Goal: Information Seeking & Learning: Find specific page/section

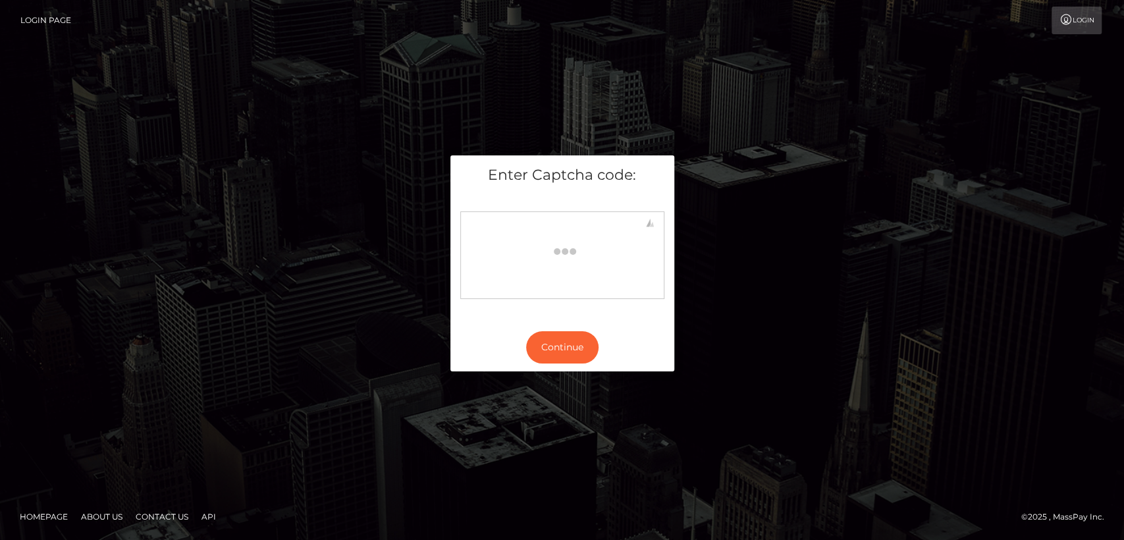
drag, startPoint x: 0, startPoint y: 0, endPoint x: 498, endPoint y: 318, distance: 590.6
click at [498, 318] on div "Enter Captcha code:" at bounding box center [562, 239] width 224 height 168
click at [531, 349] on button "Continue" at bounding box center [562, 347] width 72 height 32
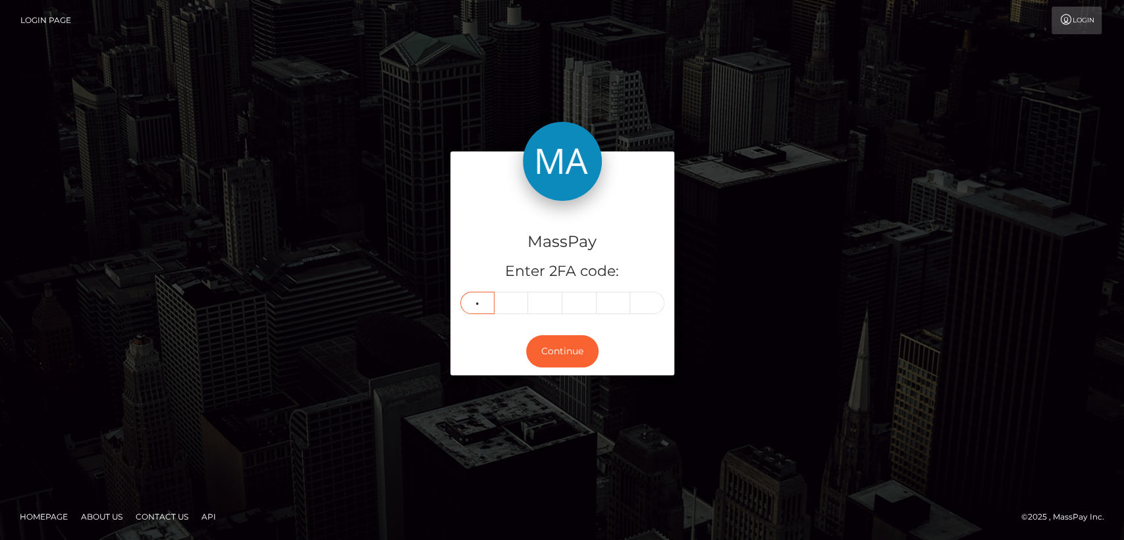
type input "1"
type input "0"
type input "7"
type input "2"
type input "3"
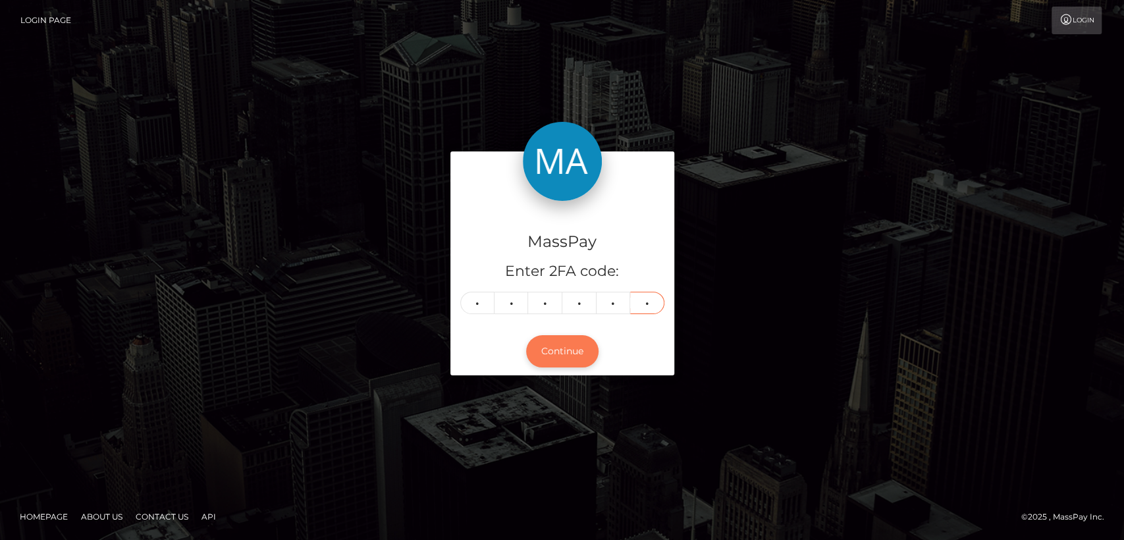
type input "3"
click at [546, 356] on button "Continue" at bounding box center [562, 351] width 72 height 32
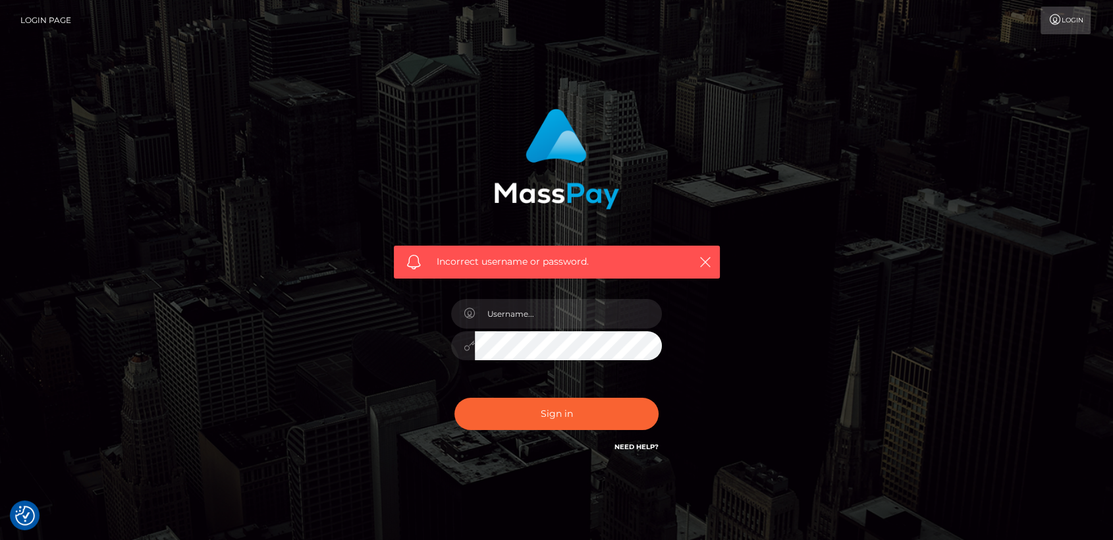
click at [524, 431] on div "Sign in Need Help?" at bounding box center [556, 419] width 230 height 59
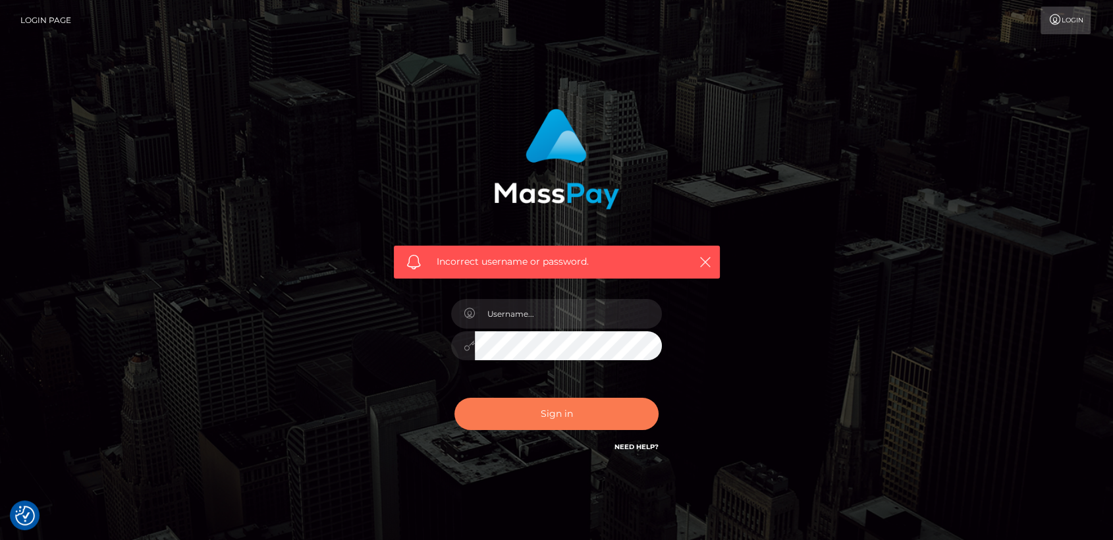
click at [525, 409] on button "Sign in" at bounding box center [556, 414] width 204 height 32
type input "nt.es"
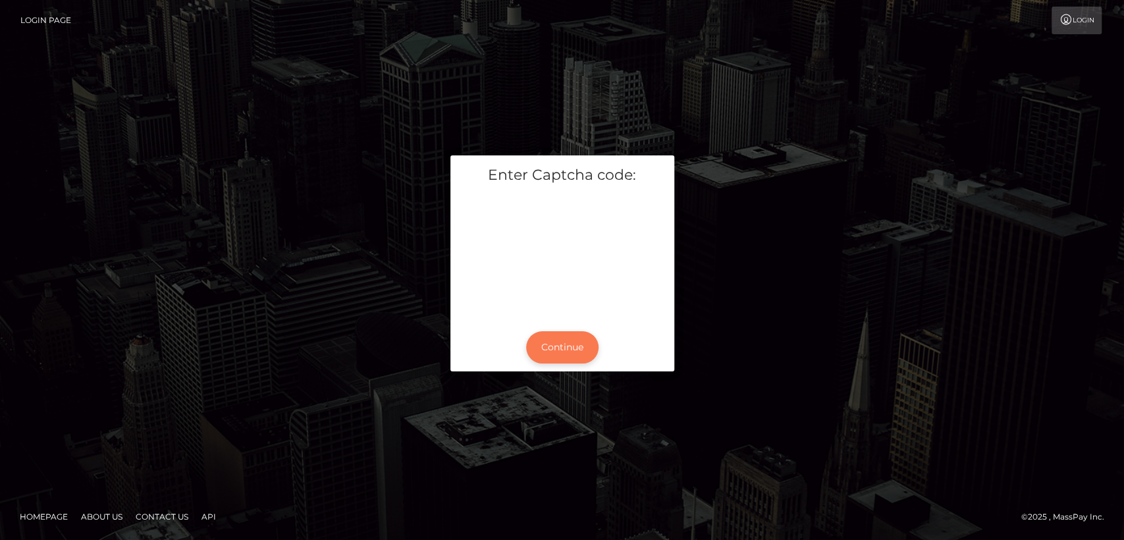
click at [549, 340] on button "Continue" at bounding box center [562, 347] width 72 height 32
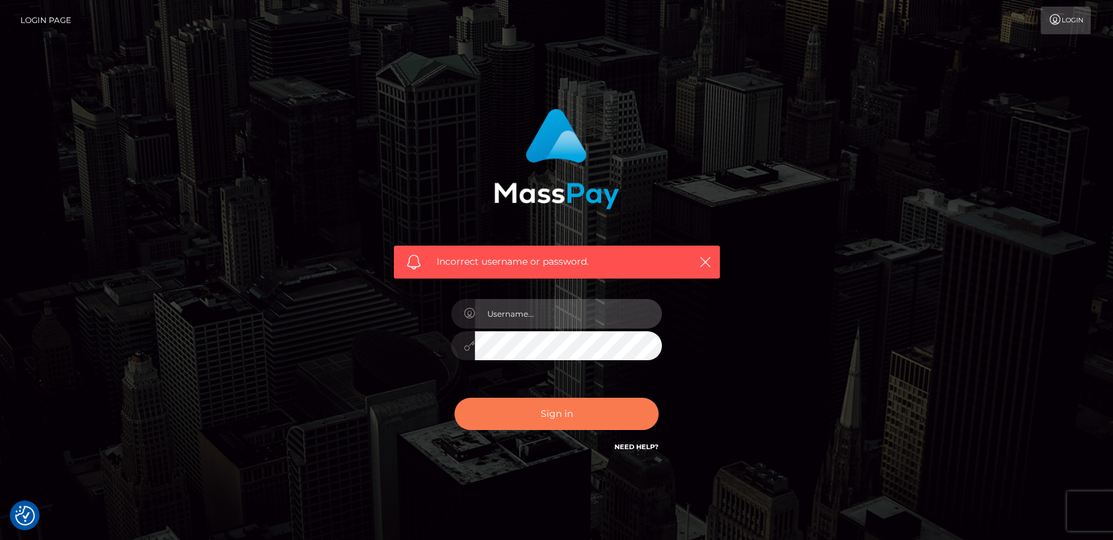
type input "[DOMAIN_NAME]"
click at [554, 417] on button "Sign in" at bounding box center [556, 414] width 204 height 32
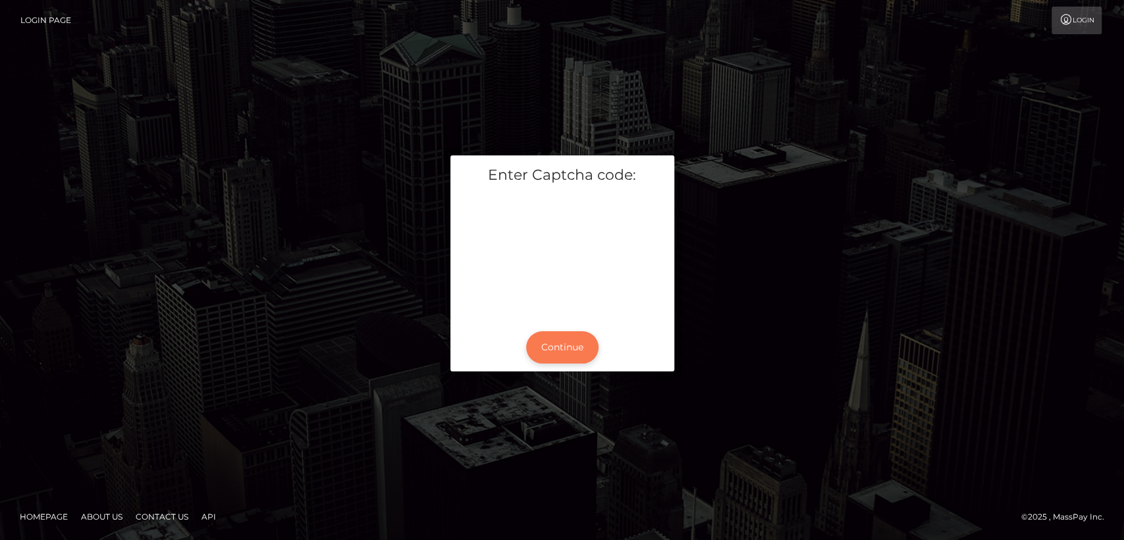
click at [548, 357] on button "Continue" at bounding box center [562, 347] width 72 height 32
click at [553, 350] on button "Continue" at bounding box center [562, 347] width 72 height 32
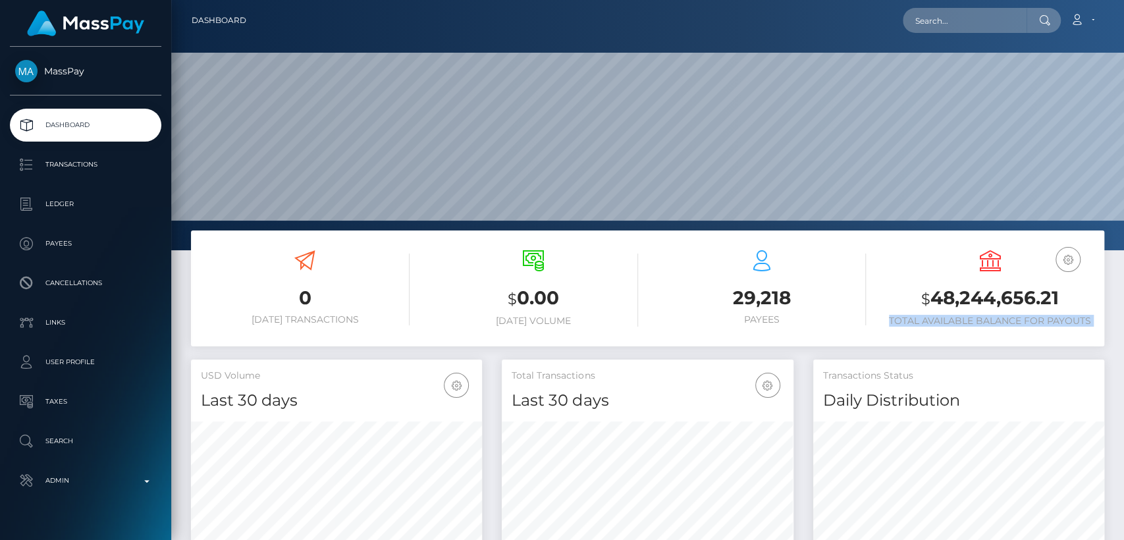
scroll to position [232, 291]
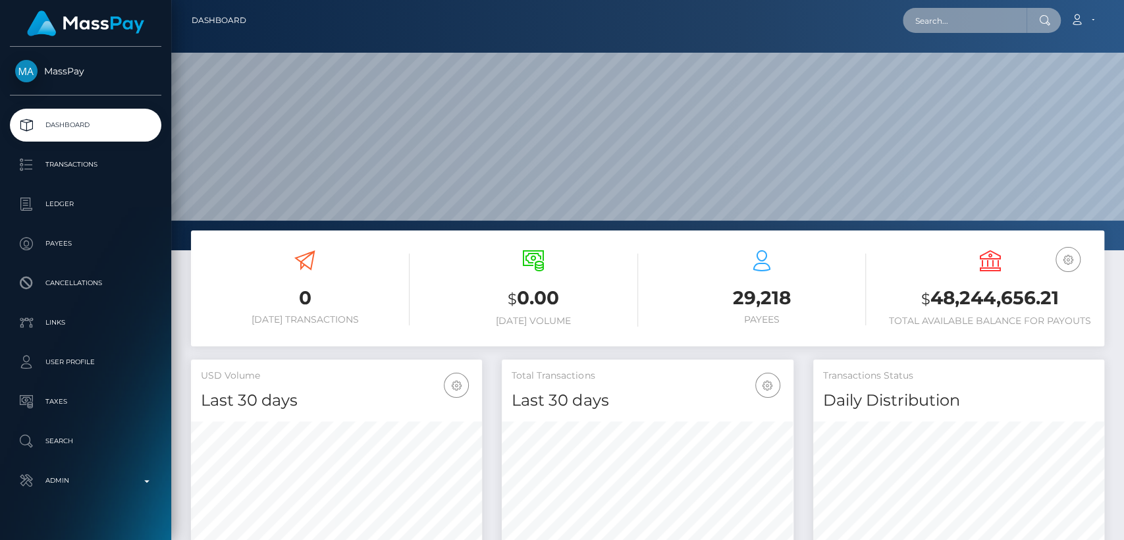
click at [942, 32] on input "text" at bounding box center [965, 20] width 124 height 25
paste input "[PERSON_NAME][EMAIL_ADDRESS][DOMAIN_NAME]"
type input "[PERSON_NAME][EMAIL_ADDRESS][DOMAIN_NAME]"
click at [943, 28] on input "[PERSON_NAME][EMAIL_ADDRESS][DOMAIN_NAME]" at bounding box center [965, 20] width 124 height 25
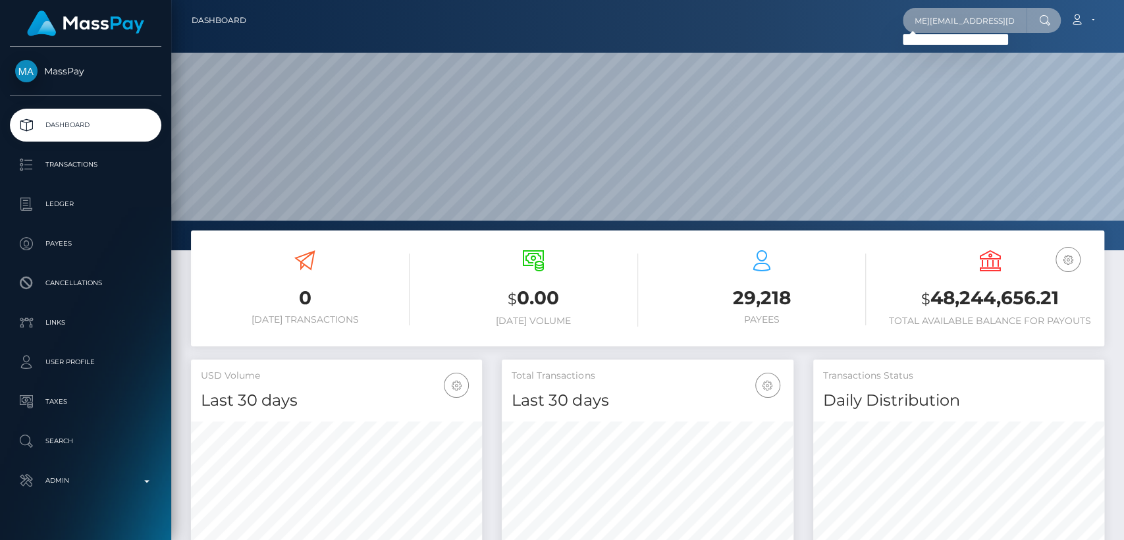
click at [943, 28] on input "keysha.laguerreauguste@outlook.com" at bounding box center [965, 20] width 124 height 25
paste input "[EMAIL_ADDRESS][DOMAIN_NAME]"
type input "[EMAIL_ADDRESS][DOMAIN_NAME]"
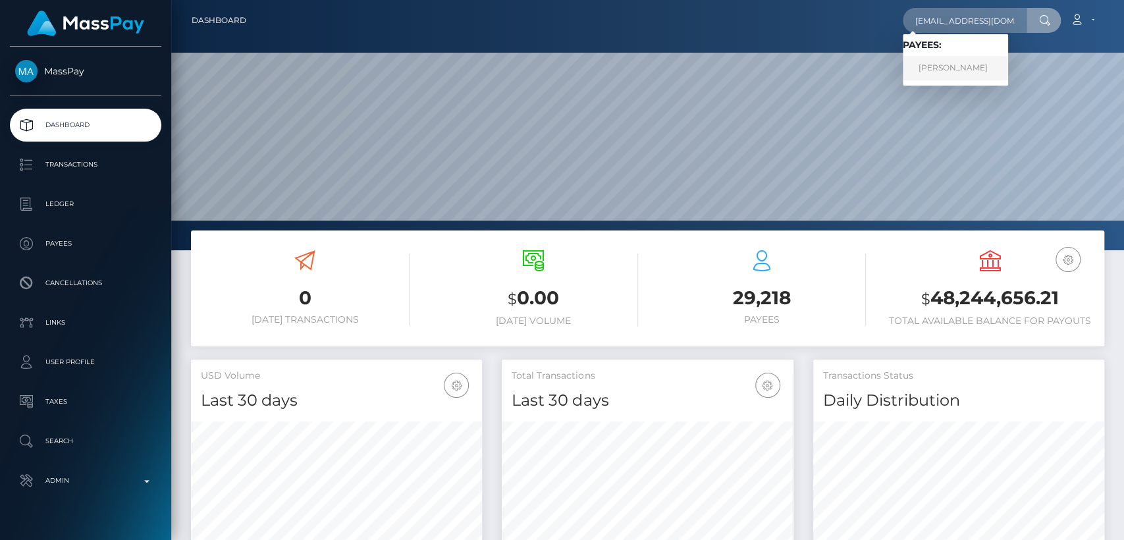
click at [948, 67] on link "[PERSON_NAME]" at bounding box center [955, 68] width 105 height 24
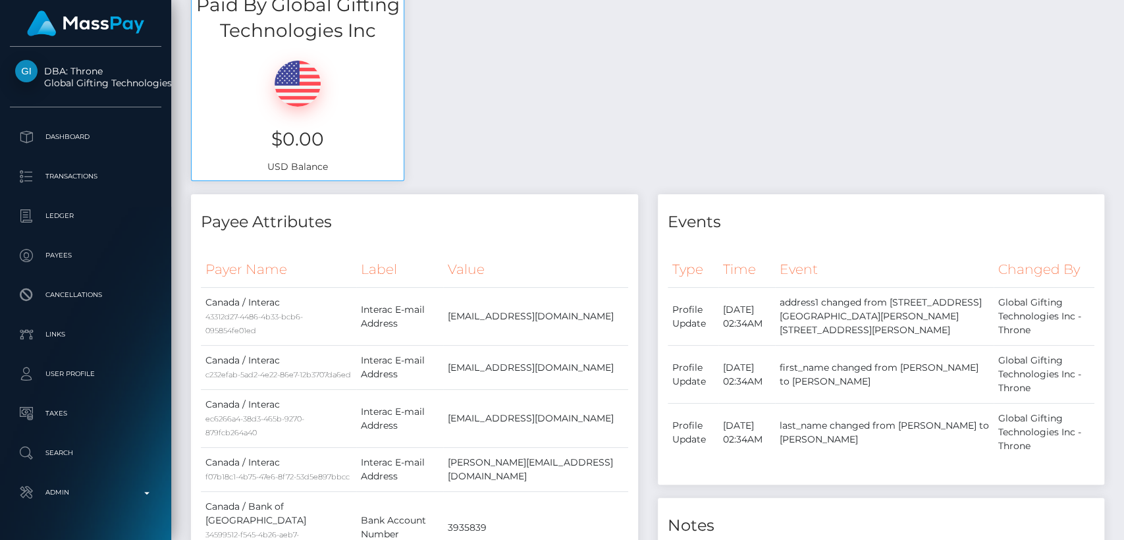
scroll to position [158, 291]
click at [508, 95] on div "Available Funds - Fees Paid By Global Gifting Technologies Inc $0.00 USD Balance" at bounding box center [647, 71] width 933 height 245
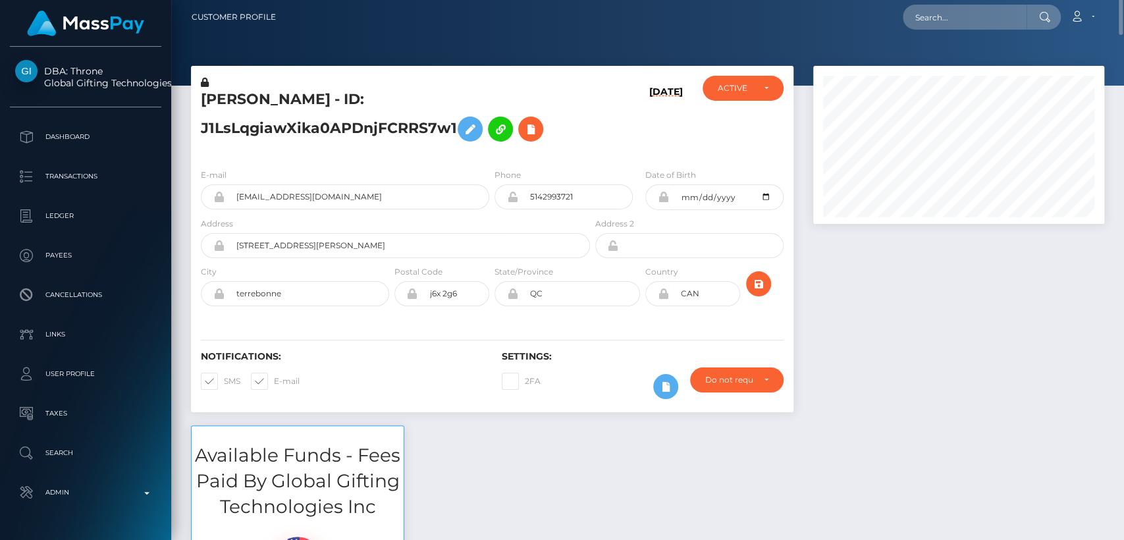
scroll to position [0, 0]
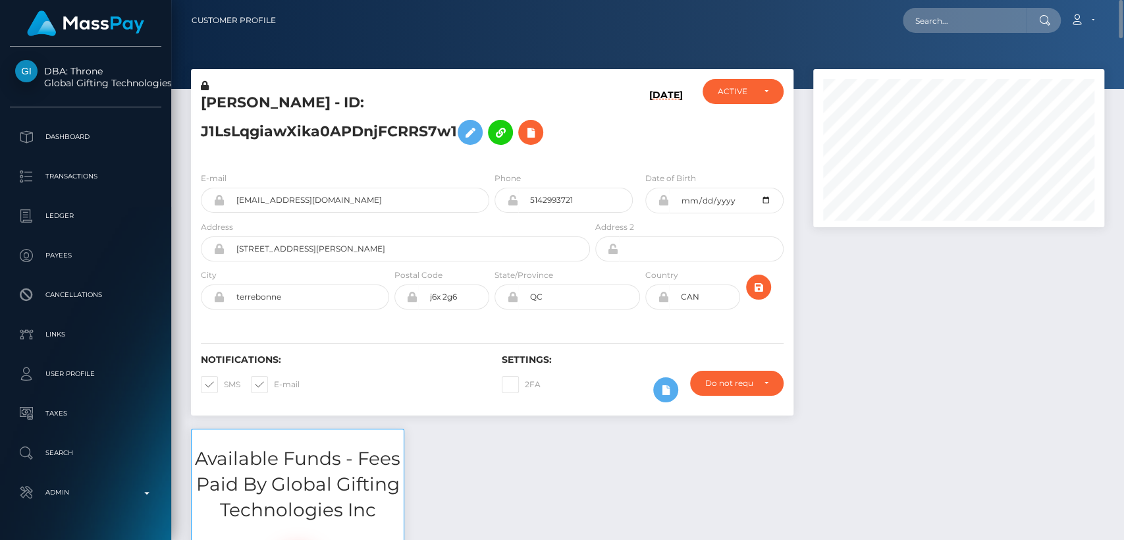
click at [237, 101] on h5 "KEYSHA LAGUERRE-AUGUSTE - ID: J1LsLqgiawXika0APDnjFCRRS7w1" at bounding box center [392, 122] width 382 height 59
copy h5 "KEYSHA"
click at [276, 198] on input "payunica@gmail.com" at bounding box center [357, 200] width 265 height 25
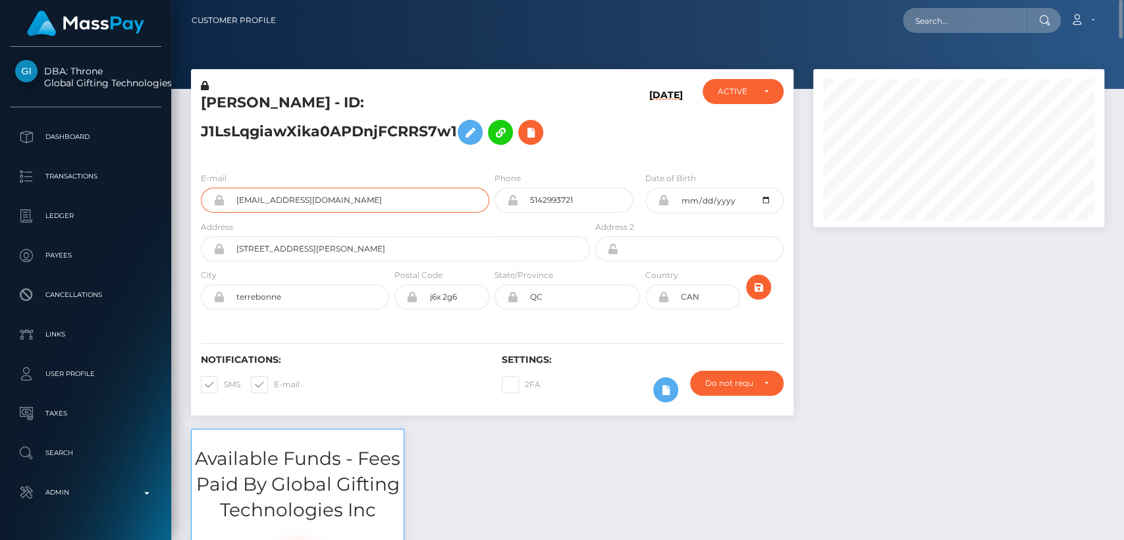
click at [276, 198] on input "payunica@gmail.com" at bounding box center [357, 200] width 265 height 25
click at [918, 16] on input "text" at bounding box center [965, 20] width 124 height 25
paste input "payunica@gmail.com"
click at [971, 22] on input "payunica@gmail.com#" at bounding box center [965, 20] width 124 height 25
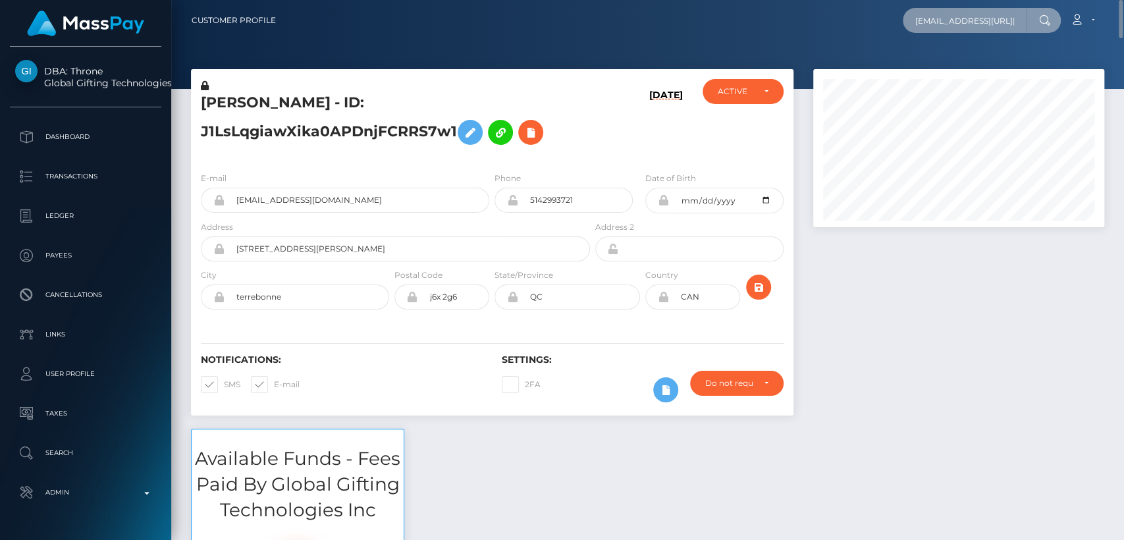
click at [971, 22] on input "payunica@gmail.com#" at bounding box center [965, 20] width 124 height 25
click at [1016, 12] on input "payunica@gmail.com#" at bounding box center [965, 20] width 124 height 25
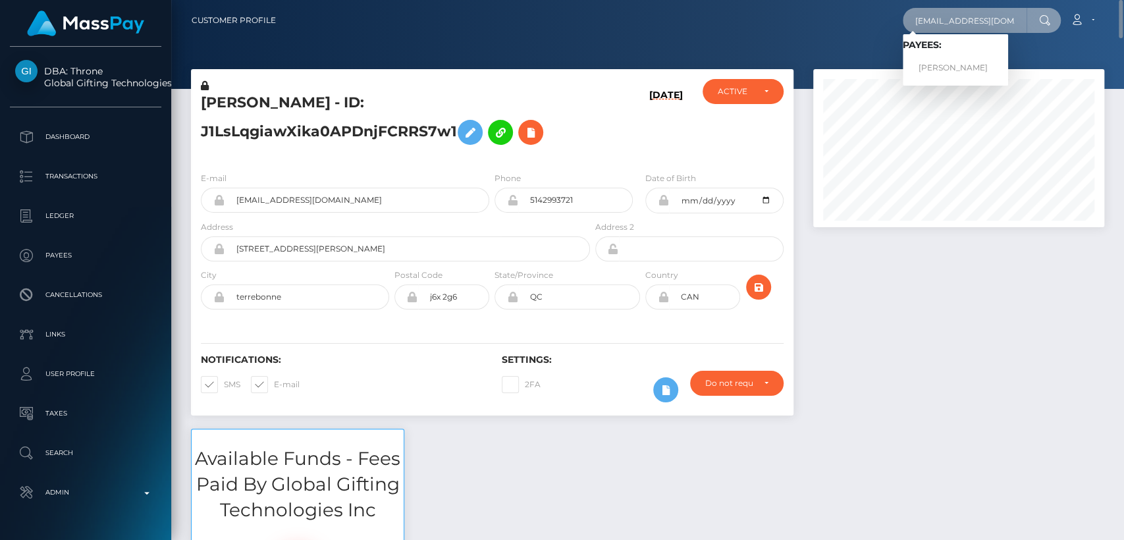
click at [1016, 12] on input "payunica@gmail.com" at bounding box center [965, 20] width 124 height 25
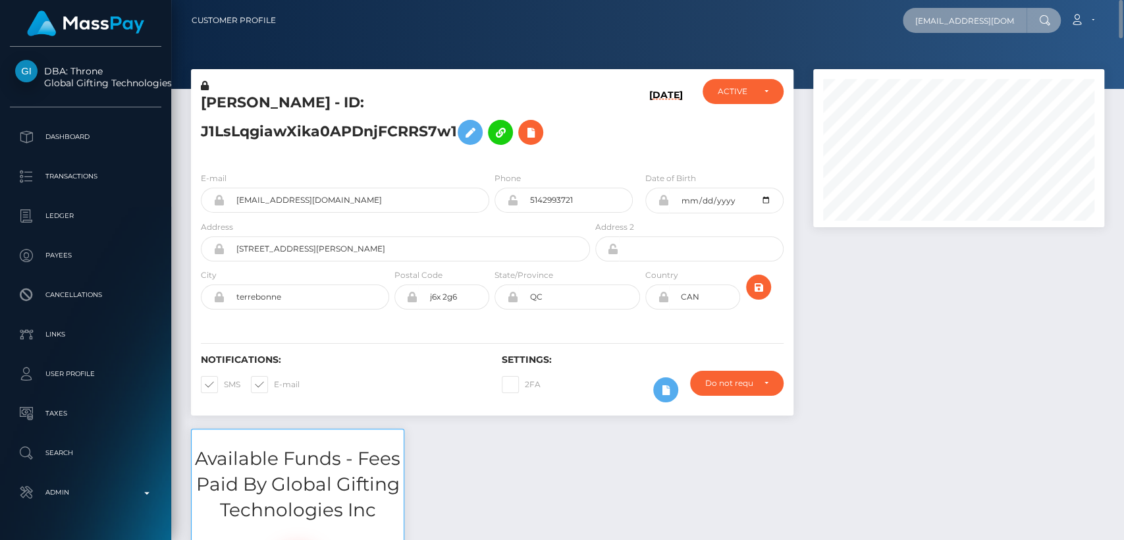
click at [1016, 12] on input "payunica@gmail.com" at bounding box center [965, 20] width 124 height 25
paste input "cjp6416"
type input "cjp6416@gmail.com"
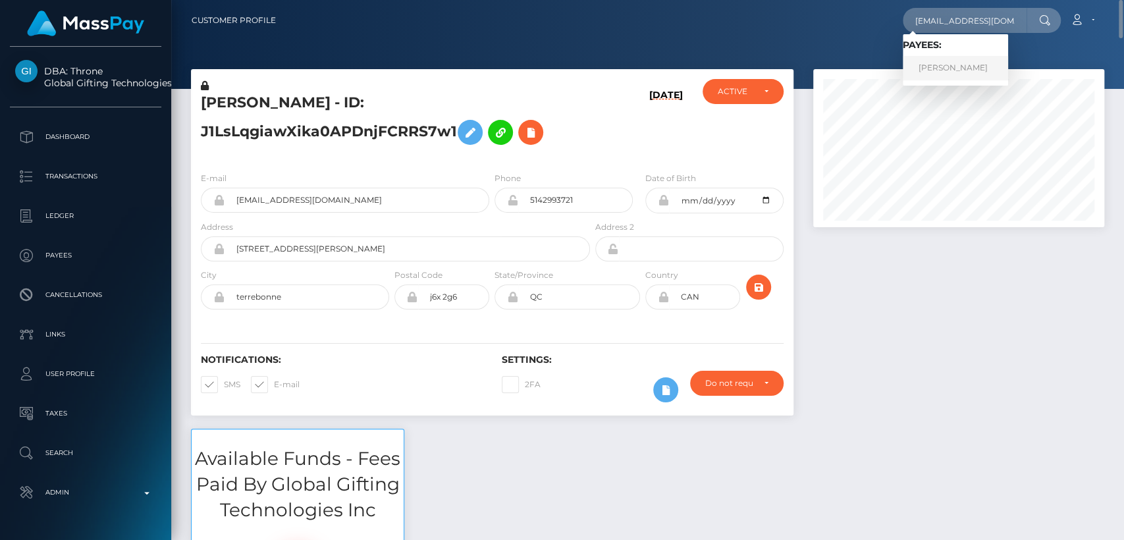
click at [996, 65] on link "Christopher Pahkamaa" at bounding box center [955, 68] width 105 height 24
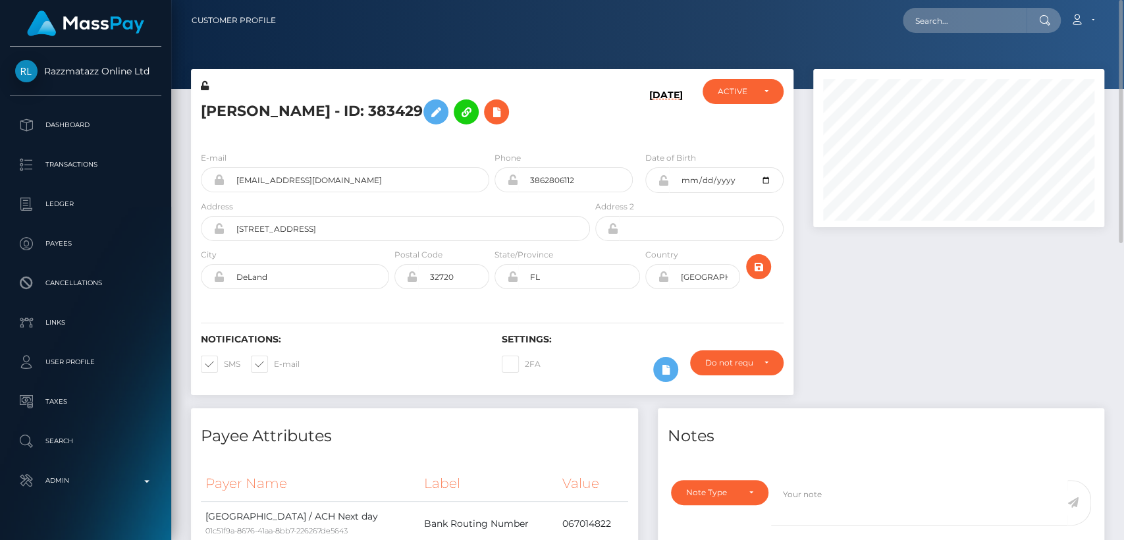
click at [249, 107] on h5 "Christopher Pahkamaa - ID: 383429" at bounding box center [392, 112] width 382 height 38
copy h5 "Christopher"
click at [374, 338] on h6 "Notifications:" at bounding box center [341, 339] width 281 height 11
click at [291, 421] on div "Payee Attributes" at bounding box center [414, 428] width 447 height 40
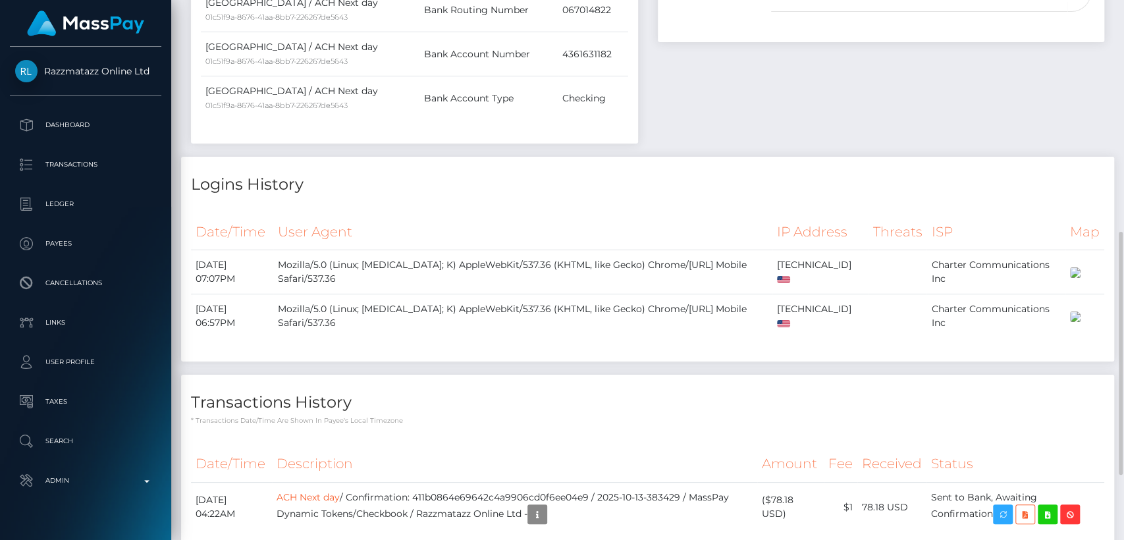
scroll to position [657, 0]
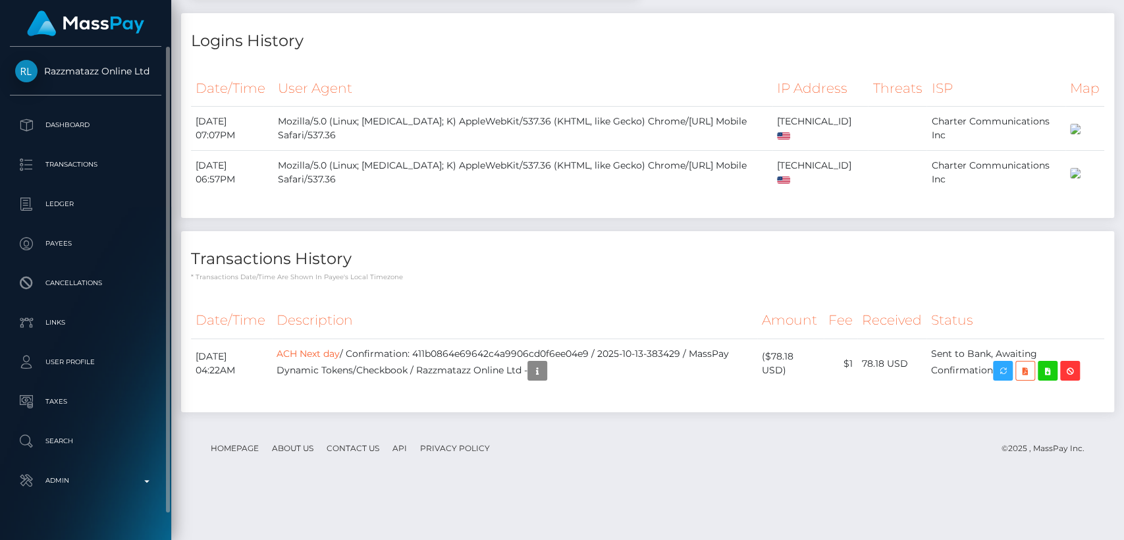
drag, startPoint x: 45, startPoint y: 58, endPoint x: 151, endPoint y: 68, distance: 106.5
click at [151, 68] on div "Razzmatazz Online Ltd Dashboard Transactions Ledger Payees Cancellations Links" at bounding box center [85, 292] width 171 height 490
copy span "Razzmatazz Online Ltd"
click at [521, 338] on th "Description" at bounding box center [514, 320] width 485 height 36
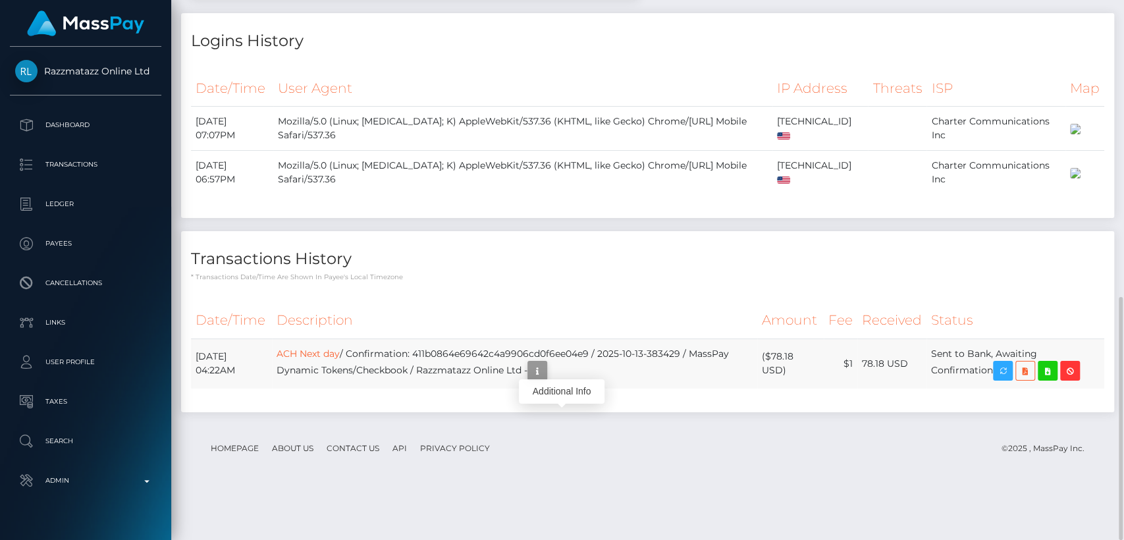
click at [545, 379] on icon "button" at bounding box center [537, 371] width 16 height 16
click at [569, 386] on div "Additional Info" at bounding box center [562, 391] width 86 height 24
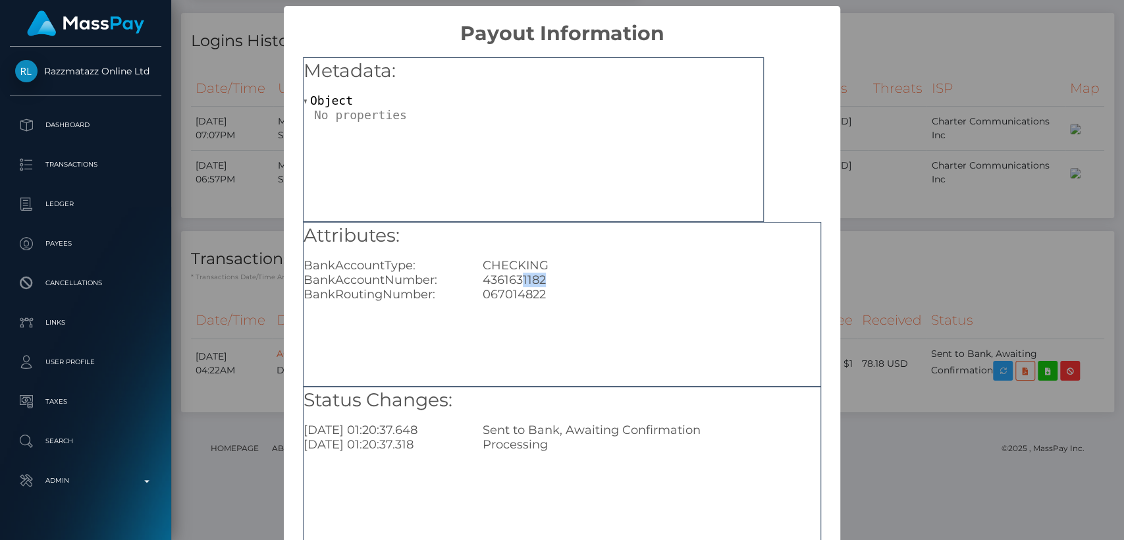
drag, startPoint x: 540, startPoint y: 280, endPoint x: 517, endPoint y: 280, distance: 22.4
click at [517, 280] on div "4361631182" at bounding box center [651, 280] width 357 height 14
copy div "1182"
click at [402, 496] on div "Status Changes: 2025-10-13 01:20:37.648 Sent to Bank, Awaiting Confirmation 202…" at bounding box center [562, 468] width 518 height 165
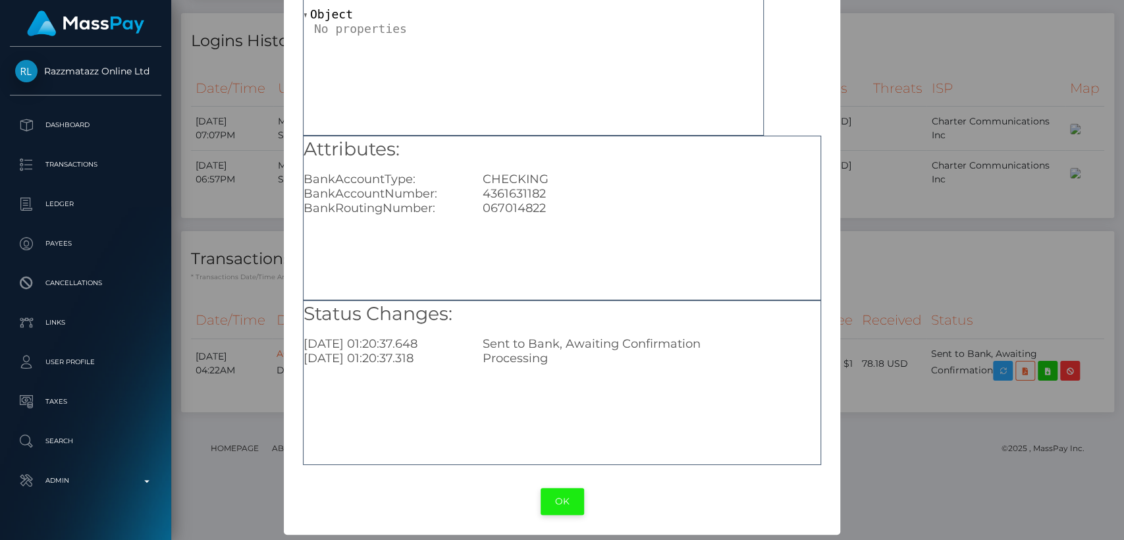
click at [552, 496] on button "OK" at bounding box center [562, 501] width 43 height 27
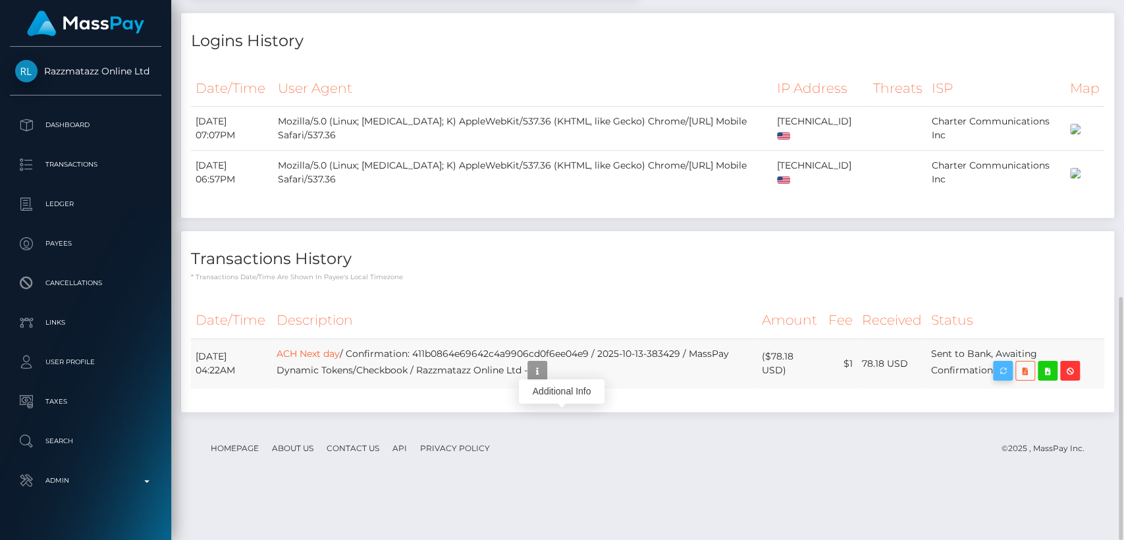
scroll to position [158, 291]
click at [1010, 379] on icon "button" at bounding box center [1003, 371] width 16 height 16
click at [1005, 387] on div "Force status update" at bounding box center [1003, 391] width 96 height 24
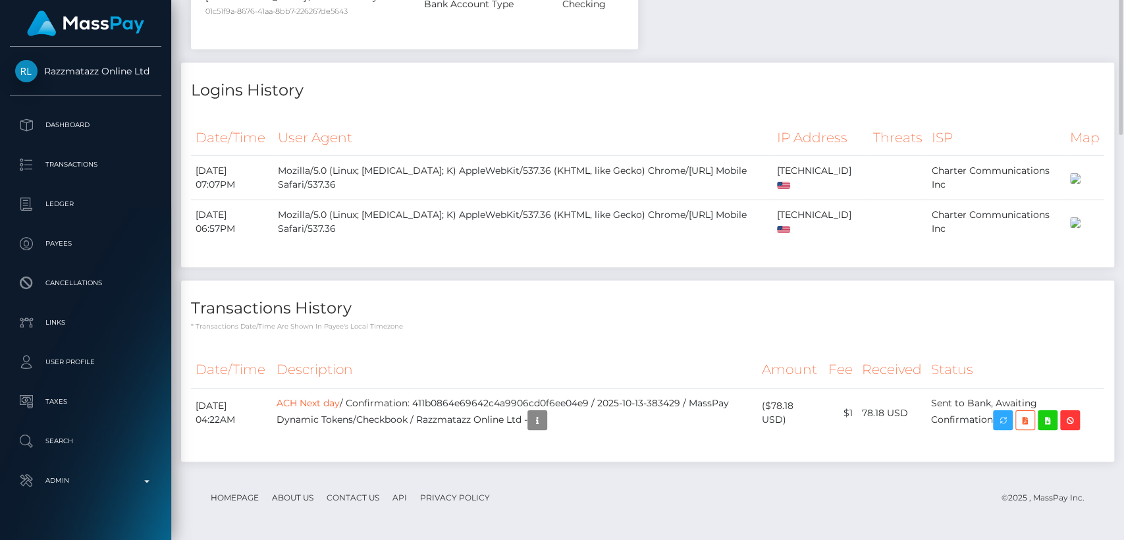
scroll to position [0, 0]
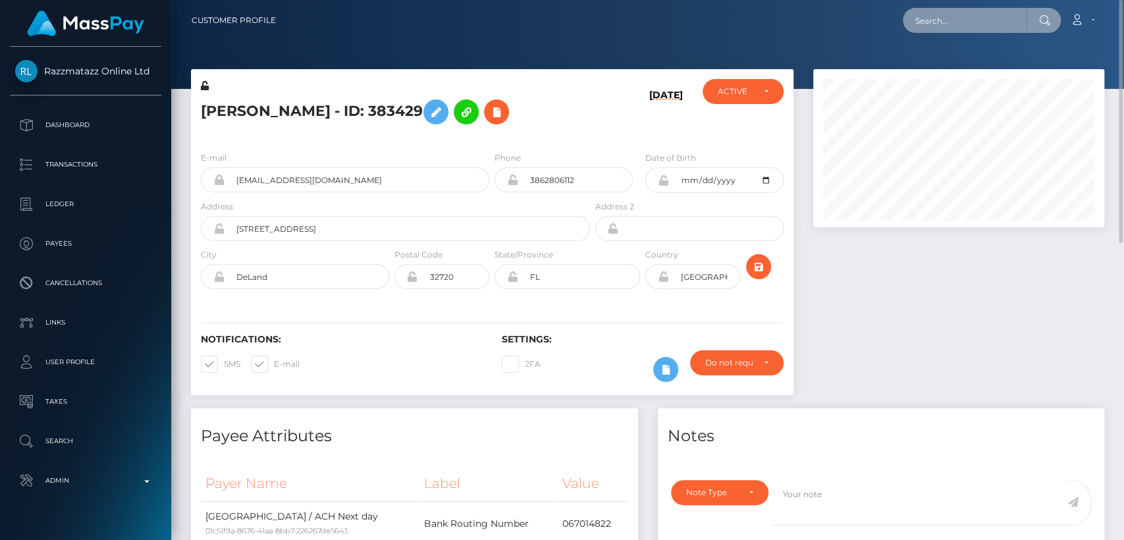
click at [964, 13] on input "text" at bounding box center [965, 20] width 124 height 25
paste input "sacredlotussteps@gmail.com"
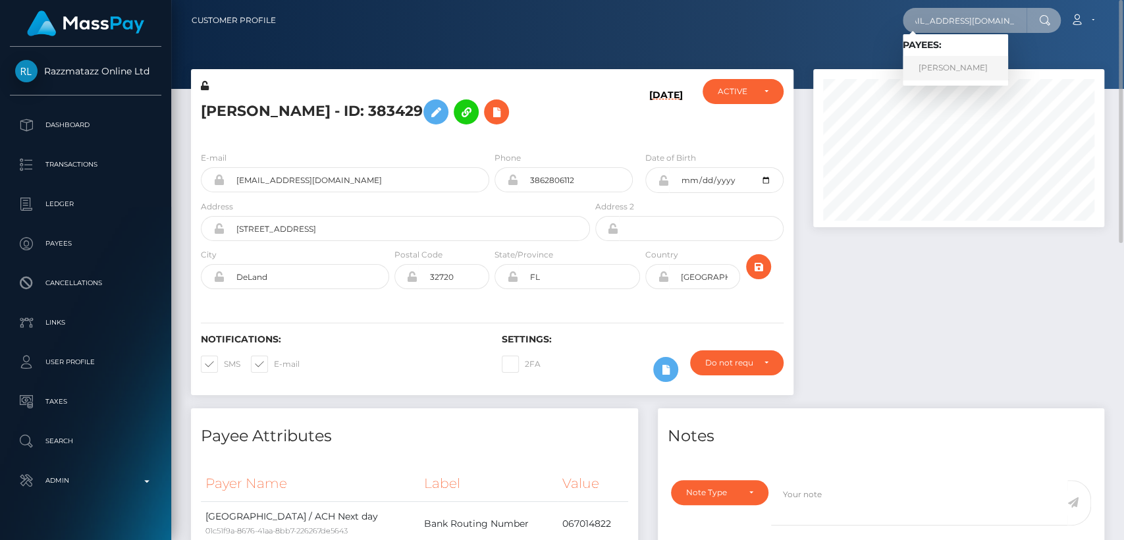
type input "sacredlotussteps@gmail.com"
click at [960, 74] on link "Annik Beaupre" at bounding box center [955, 68] width 105 height 24
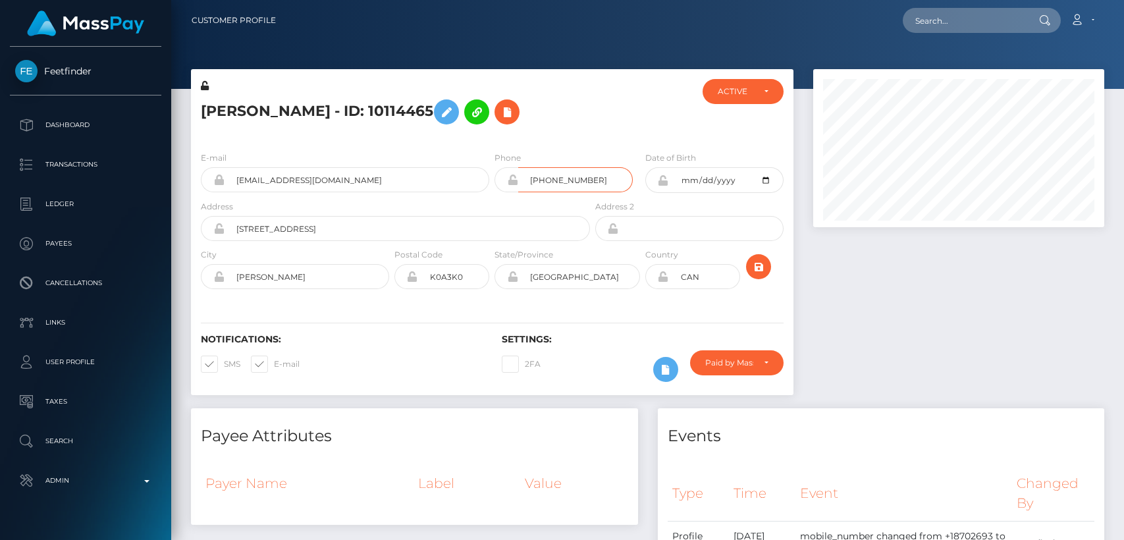
click at [576, 184] on input "[PHONE_NUMBER]" at bounding box center [575, 179] width 115 height 25
click at [449, 145] on div "E-mail [EMAIL_ADDRESS][DOMAIN_NAME] Phone Address" at bounding box center [492, 221] width 602 height 161
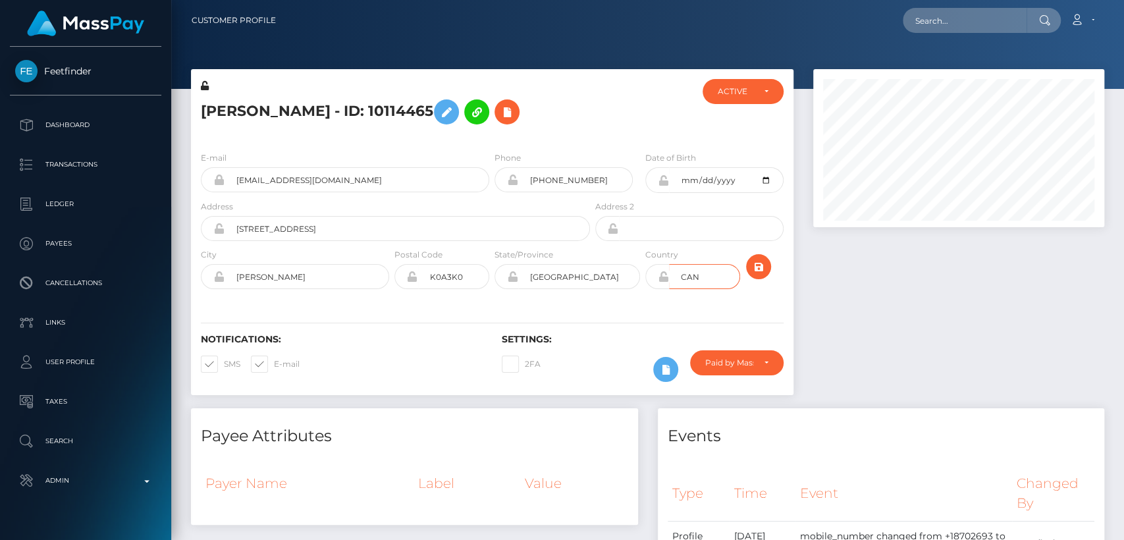
click at [691, 270] on input "CAN" at bounding box center [704, 276] width 71 height 25
click at [563, 174] on input "[PHONE_NUMBER]" at bounding box center [575, 179] width 115 height 25
click at [563, 174] on input "+4388702693" at bounding box center [575, 179] width 115 height 25
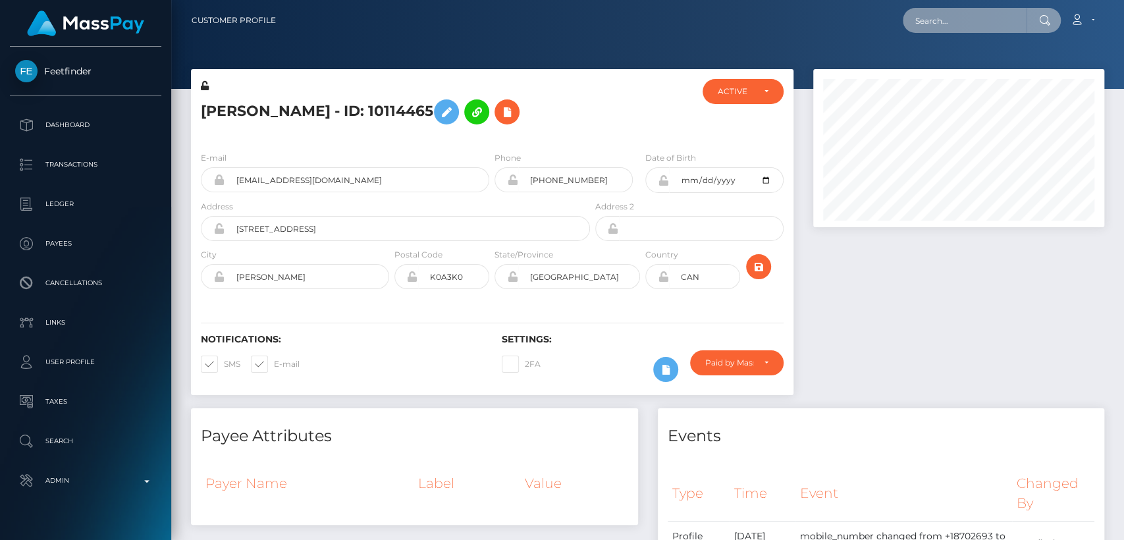
click at [937, 28] on input "text" at bounding box center [965, 20] width 124 height 25
paste input "[EMAIL_ADDRESS][DOMAIN_NAME]"
type input "[EMAIL_ADDRESS][DOMAIN_NAME]"
click at [1039, 13] on div at bounding box center [1043, 20] width 34 height 25
click at [1043, 16] on icon at bounding box center [1044, 20] width 11 height 11
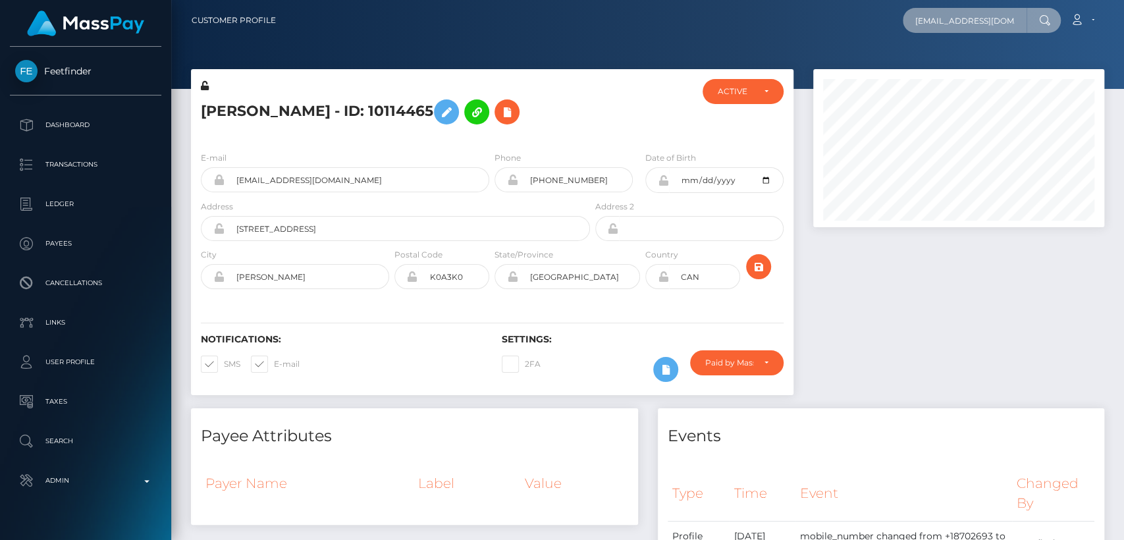
click at [1016, 24] on input "httv1212@gmail.com" at bounding box center [965, 20] width 124 height 25
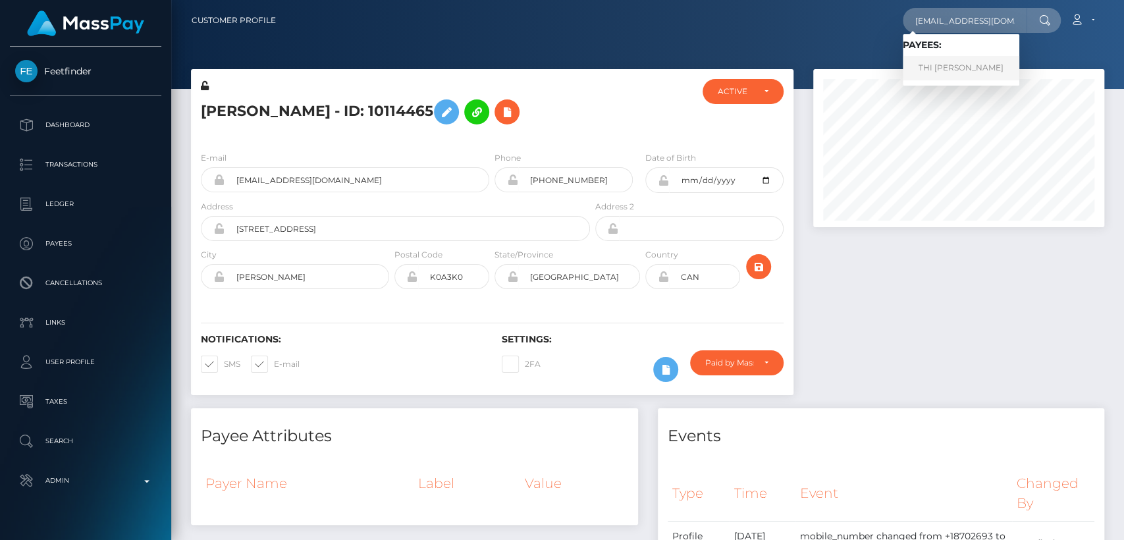
click at [979, 70] on link "THI HOA LE" at bounding box center [961, 68] width 117 height 24
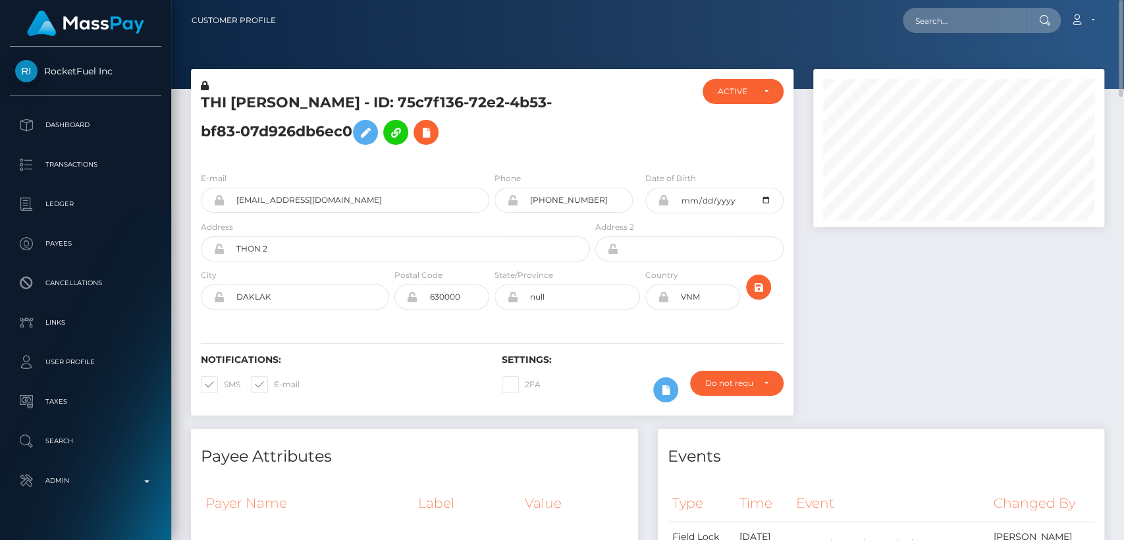
click at [213, 107] on h5 "THI [PERSON_NAME] - ID: 75c7f136-72e2-4b53-bf83-07d926db6ec0" at bounding box center [392, 122] width 382 height 59
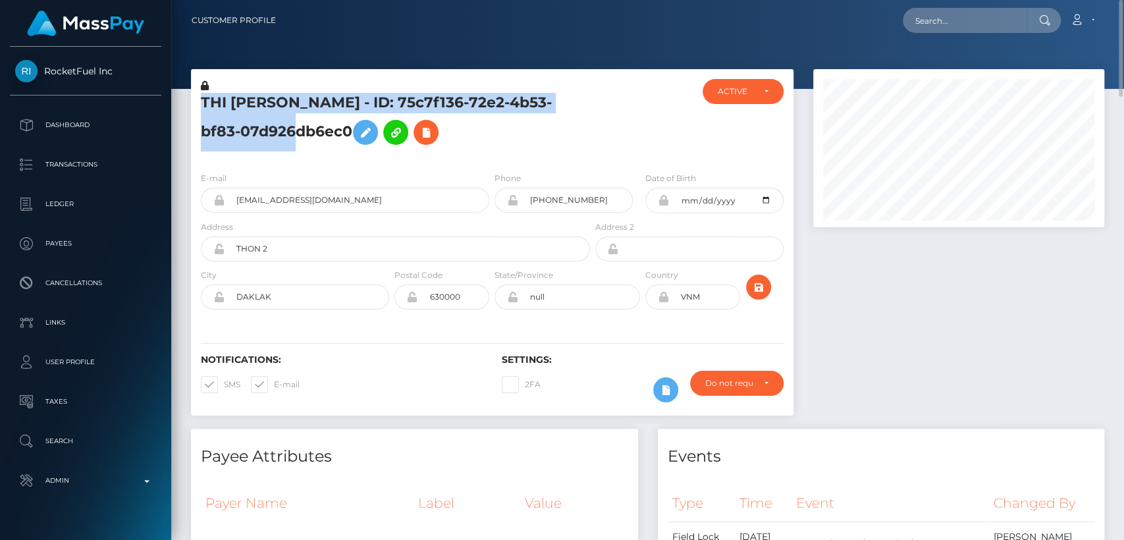
click at [213, 107] on h5 "THI [PERSON_NAME] - ID: 75c7f136-72e2-4b53-bf83-07d926db6ec0" at bounding box center [392, 122] width 382 height 59
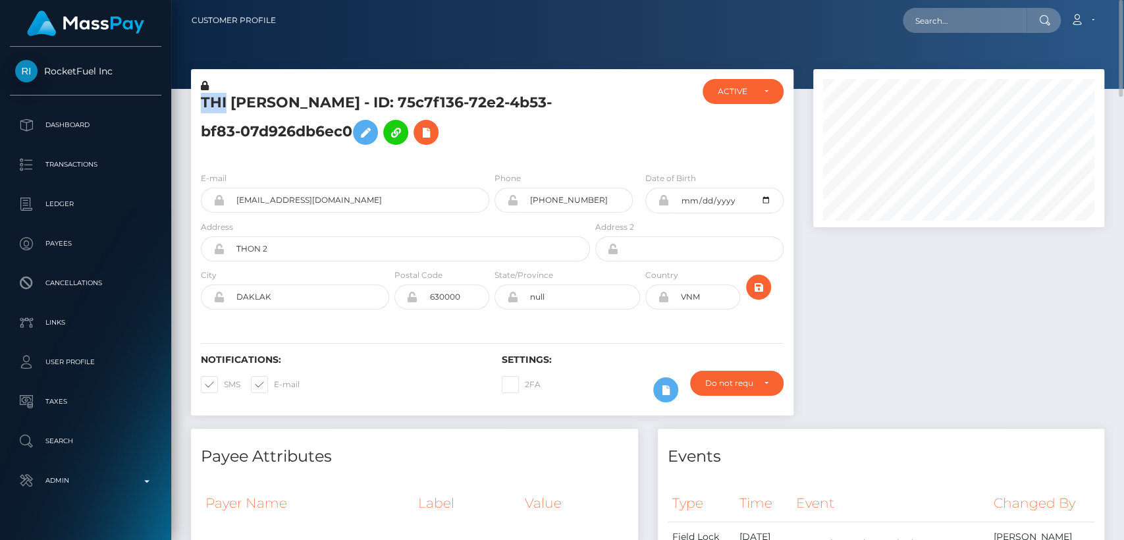
click at [213, 107] on h5 "THI [PERSON_NAME] - ID: 75c7f136-72e2-4b53-bf83-07d926db6ec0" at bounding box center [392, 122] width 382 height 59
click at [951, 9] on input "text" at bounding box center [965, 20] width 124 height 25
paste input "[EMAIL_ADDRESS][DOMAIN_NAME]"
type input "[EMAIL_ADDRESS][DOMAIN_NAME]"
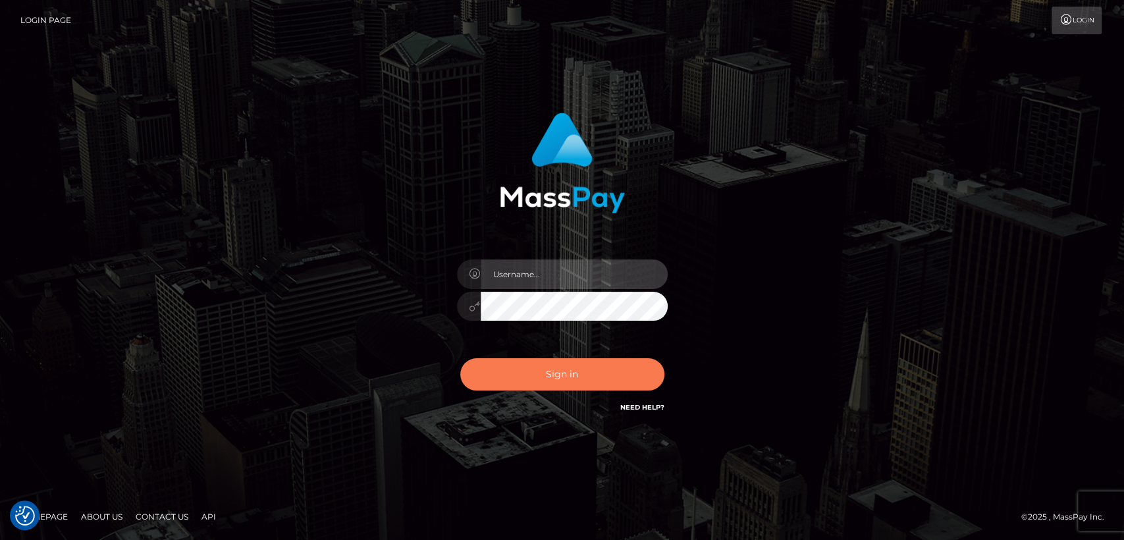
type input "[DOMAIN_NAME]"
click at [594, 370] on button "Sign in" at bounding box center [562, 374] width 204 height 32
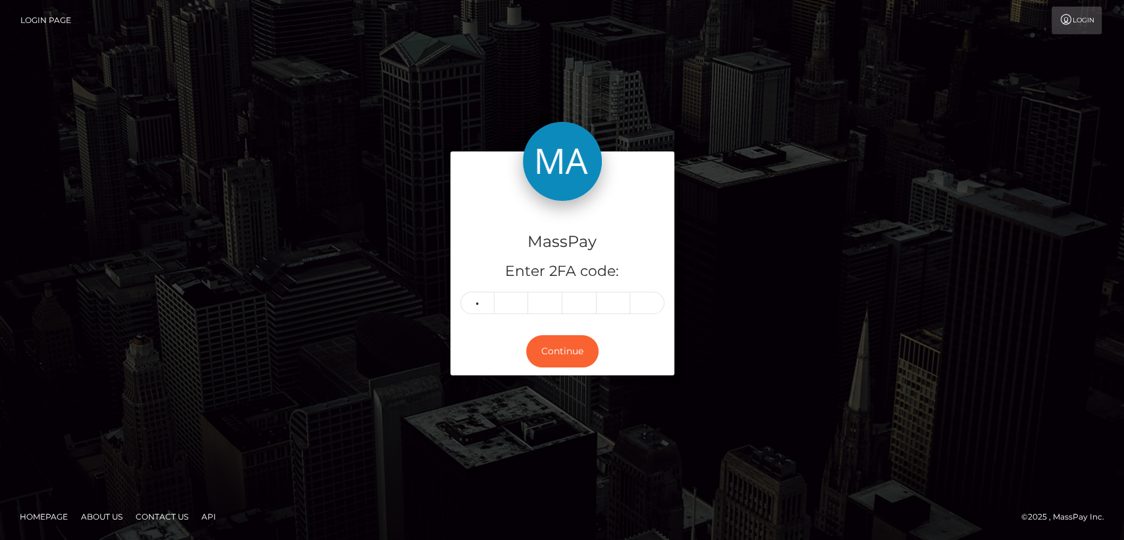
type input "1"
type input "7"
type input "1"
type input "3"
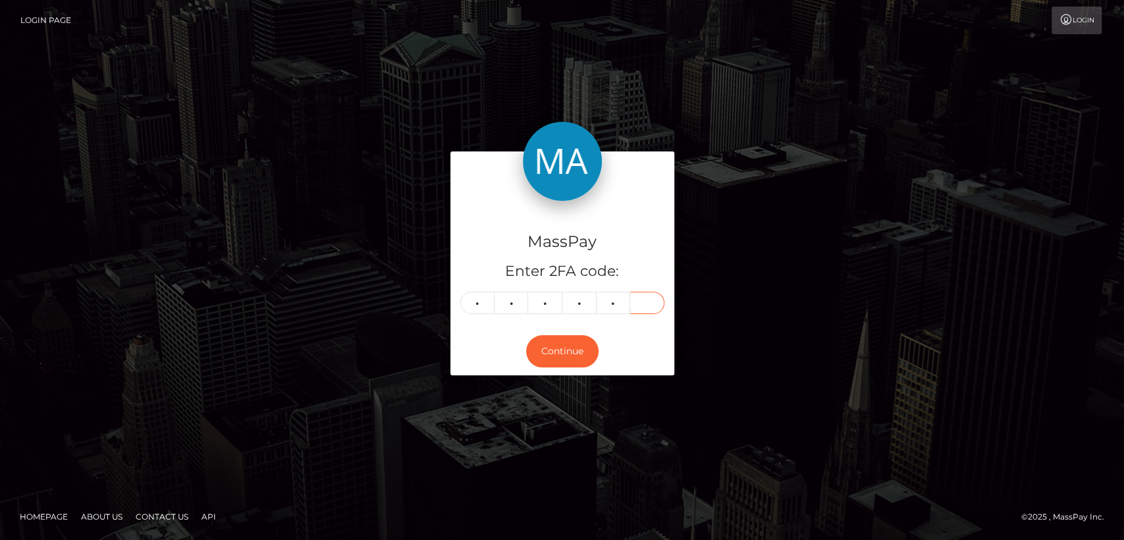
type input "1"
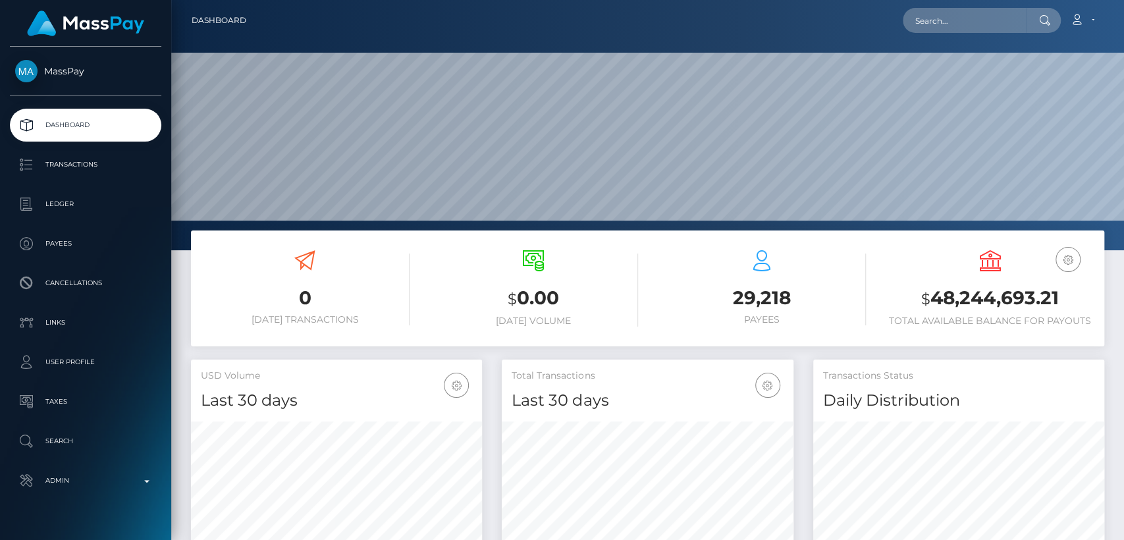
scroll to position [232, 291]
drag, startPoint x: 937, startPoint y: 19, endPoint x: 930, endPoint y: 20, distance: 6.6
click at [930, 20] on input "text" at bounding box center [965, 20] width 124 height 25
paste input "vanessaxoxo2022@gmail.com"
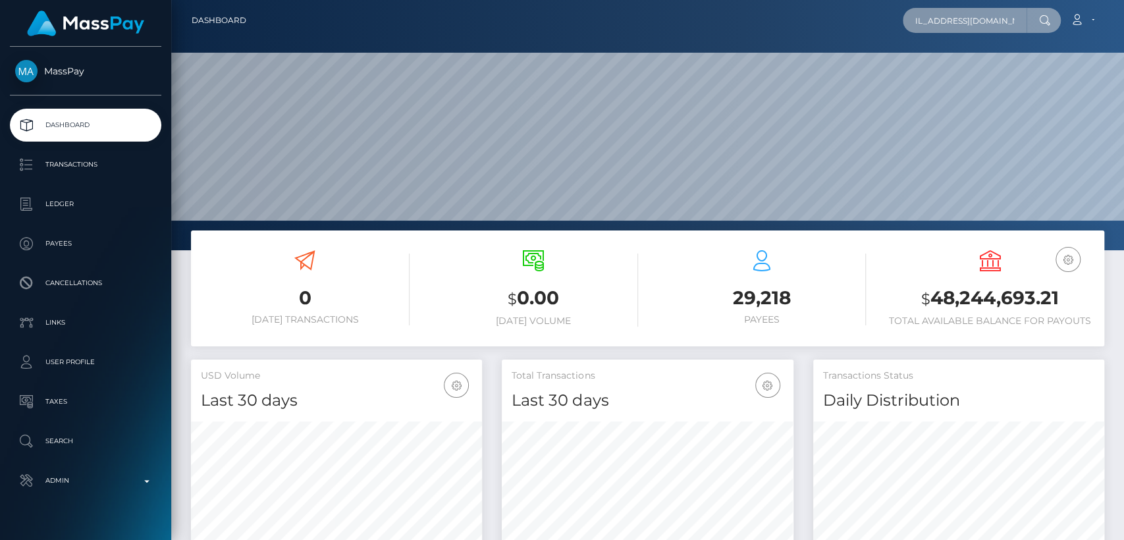
type input "vanessaxoxo2022@gmail.com"
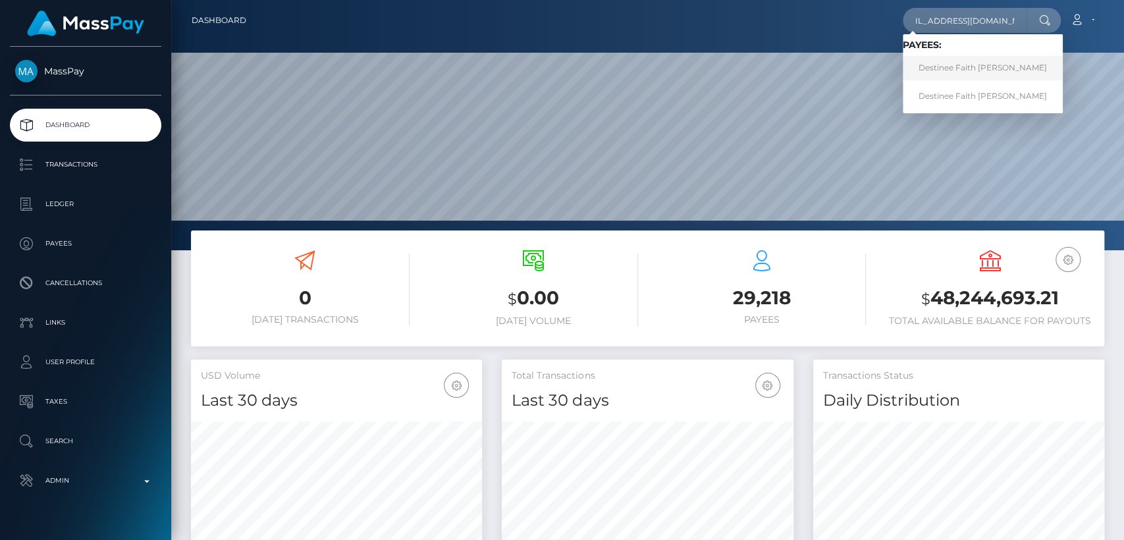
scroll to position [0, 0]
click at [973, 65] on link "Destinee Faith Faith Pyle mccarrell" at bounding box center [983, 68] width 160 height 24
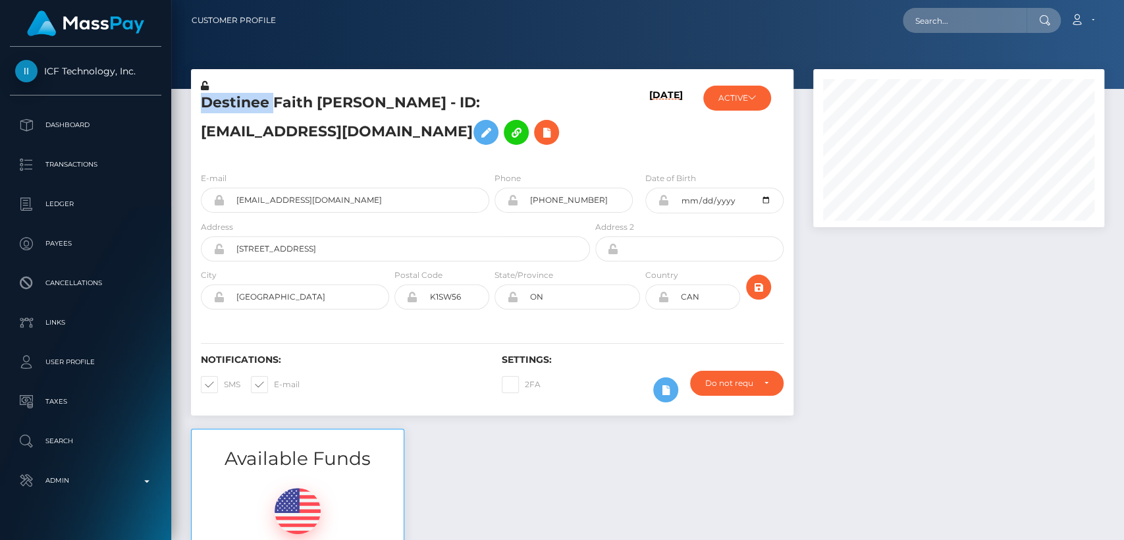
scroll to position [158, 291]
click at [524, 365] on div "Settings: 2FA Require ID/Selfie Verification" at bounding box center [642, 381] width 301 height 55
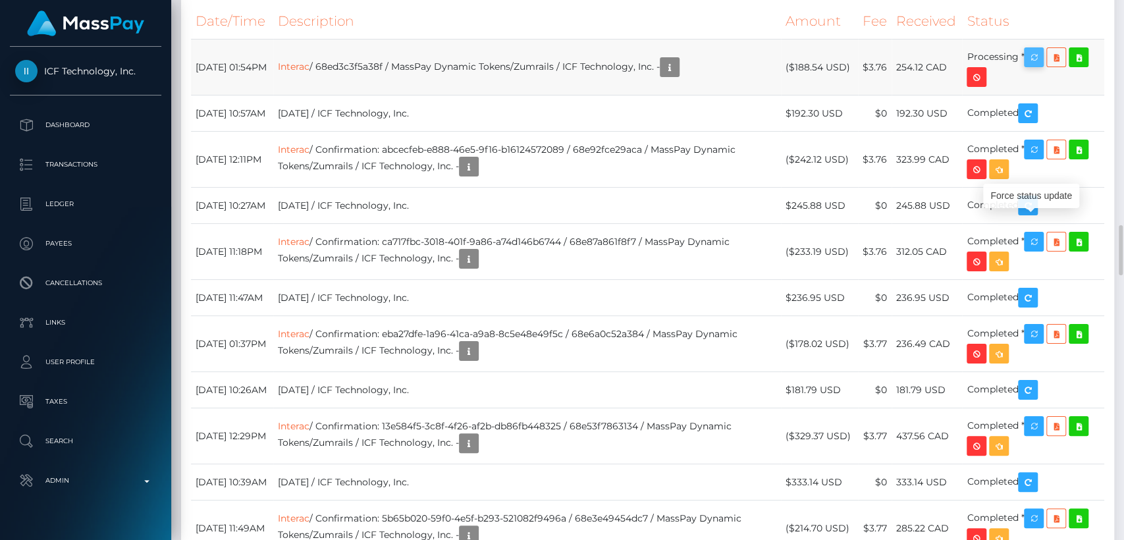
click at [1036, 66] on icon "button" at bounding box center [1034, 57] width 16 height 16
click at [1031, 196] on div "Force status update" at bounding box center [1031, 196] width 96 height 24
click at [918, 95] on td "254.12 CAD" at bounding box center [926, 68] width 70 height 56
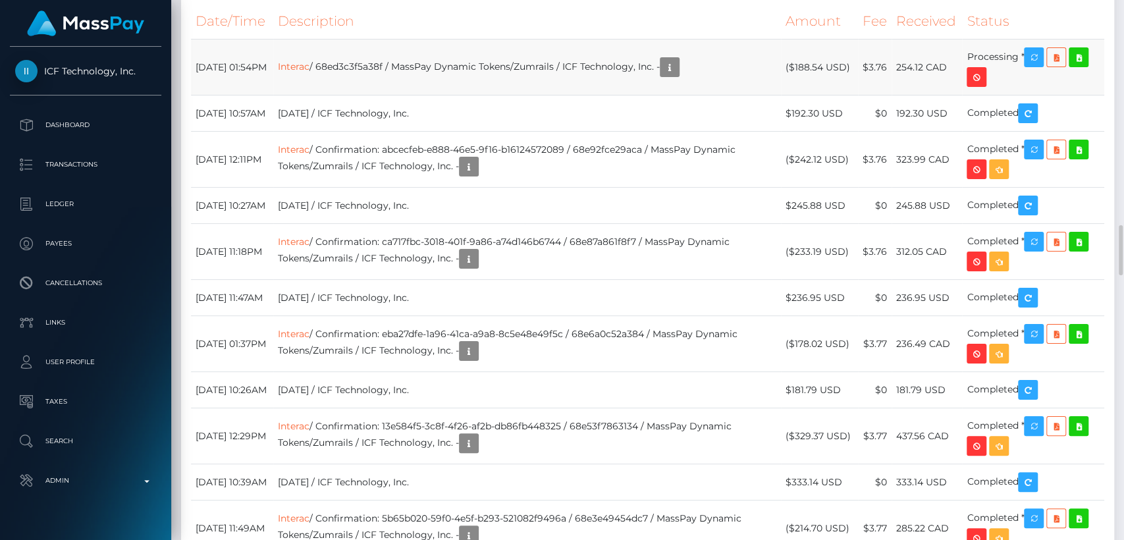
click at [919, 95] on td "254.12 CAD" at bounding box center [926, 68] width 70 height 56
copy tr "254.12 CAD"
click at [677, 76] on icon "button" at bounding box center [670, 67] width 16 height 16
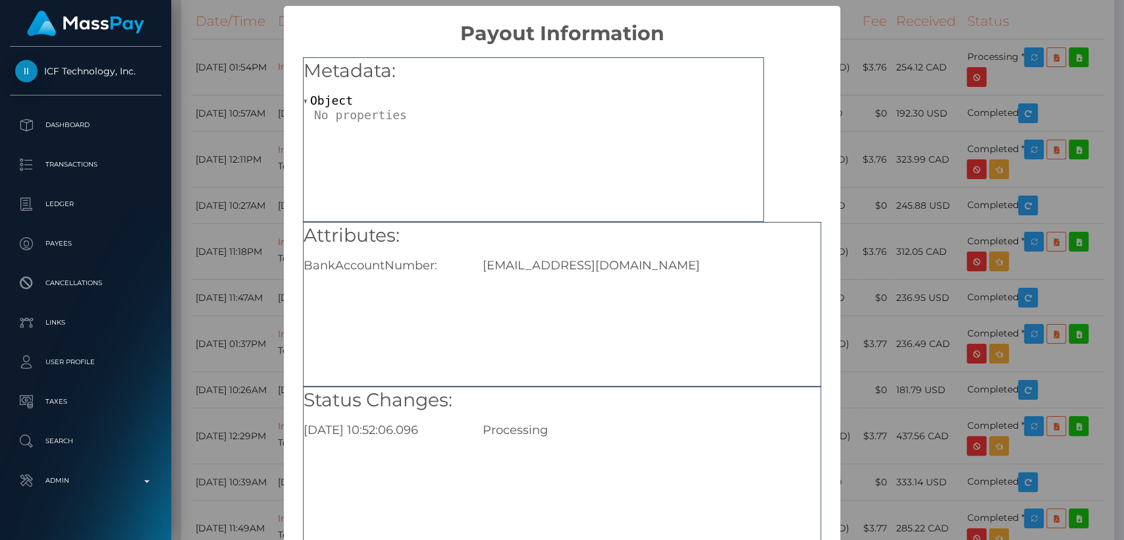
click at [616, 255] on div "Attributes: BankAccountNumber: Vanessaxoxo2022@gmail.com" at bounding box center [562, 248] width 517 height 51
copy div "Vanessaxoxo2022@gmail.com"
click at [212, 141] on div "× Payout Information Metadata: Object Attributes: BankAccountNumber: Vanessaxox…" at bounding box center [562, 270] width 1124 height 540
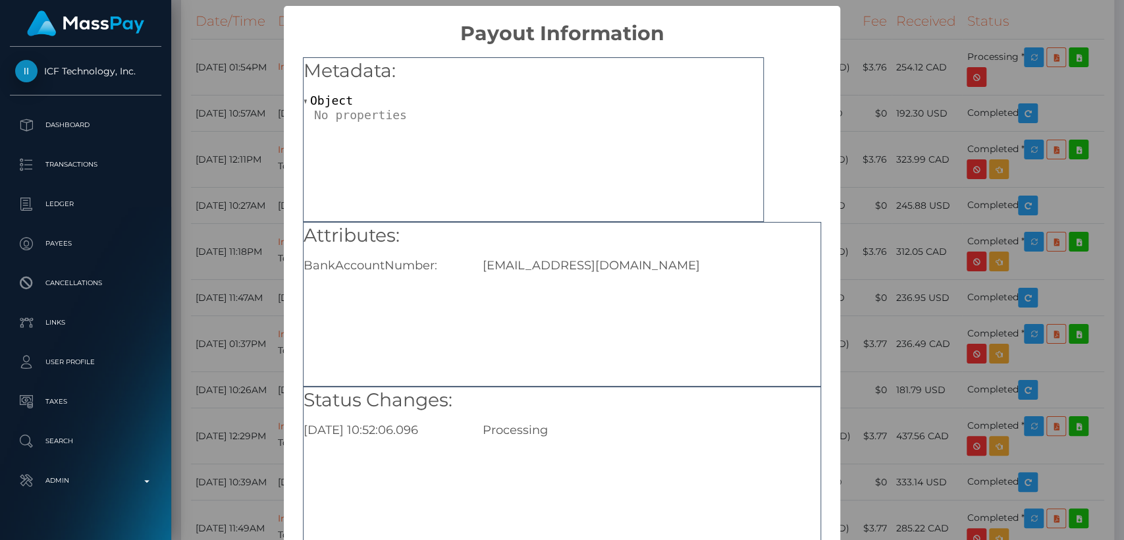
drag, startPoint x: 245, startPoint y: 178, endPoint x: 248, endPoint y: 158, distance: 20.6
click at [248, 158] on div "× Payout Information Metadata: Object Attributes: BankAccountNumber: Vanessaxox…" at bounding box center [562, 270] width 1124 height 540
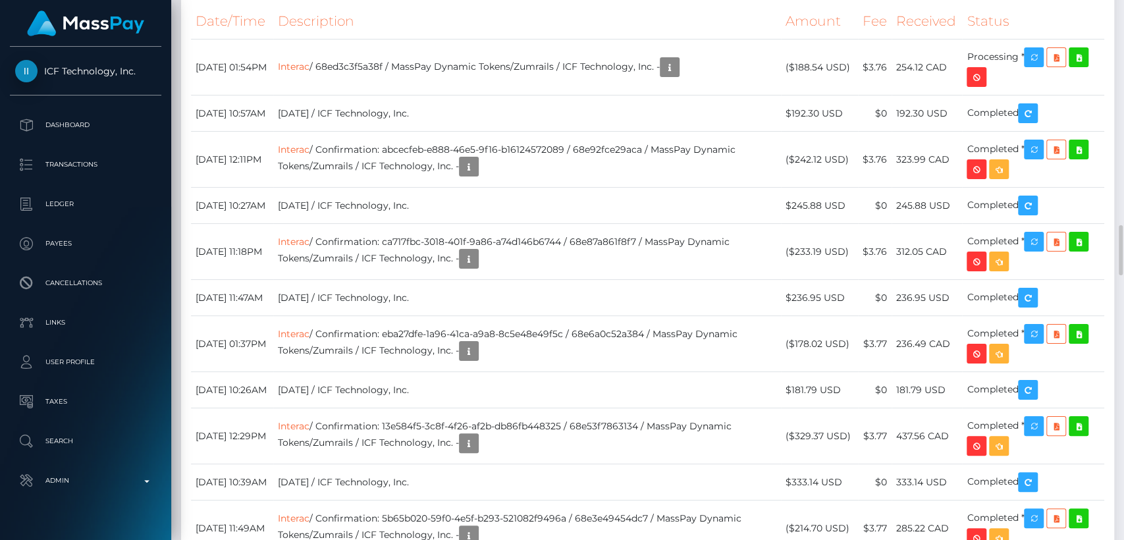
click at [519, 40] on th "Description" at bounding box center [527, 21] width 508 height 36
click at [1038, 66] on icon "button" at bounding box center [1034, 57] width 16 height 16
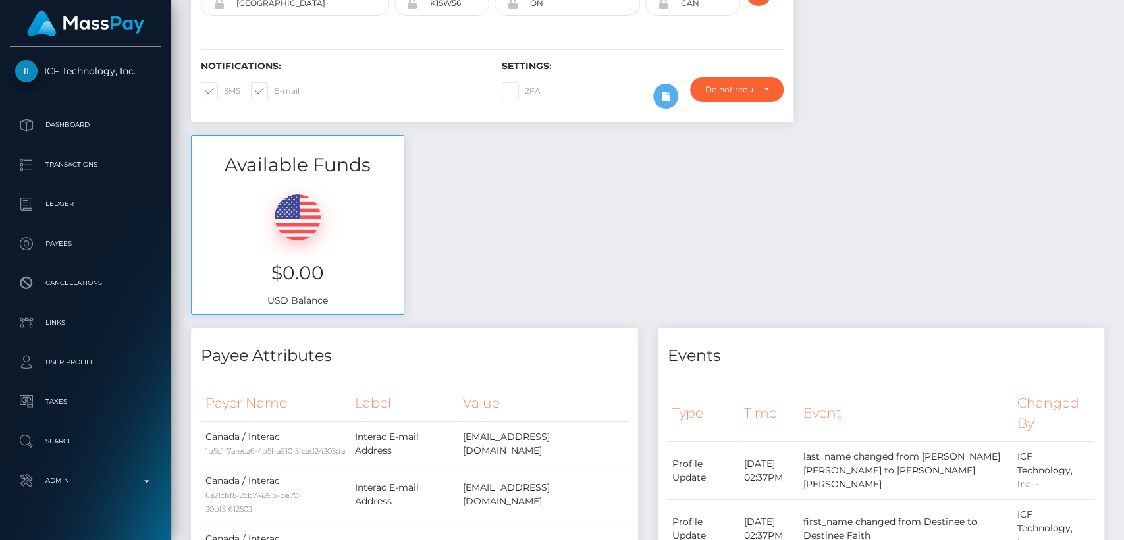
scroll to position [0, 0]
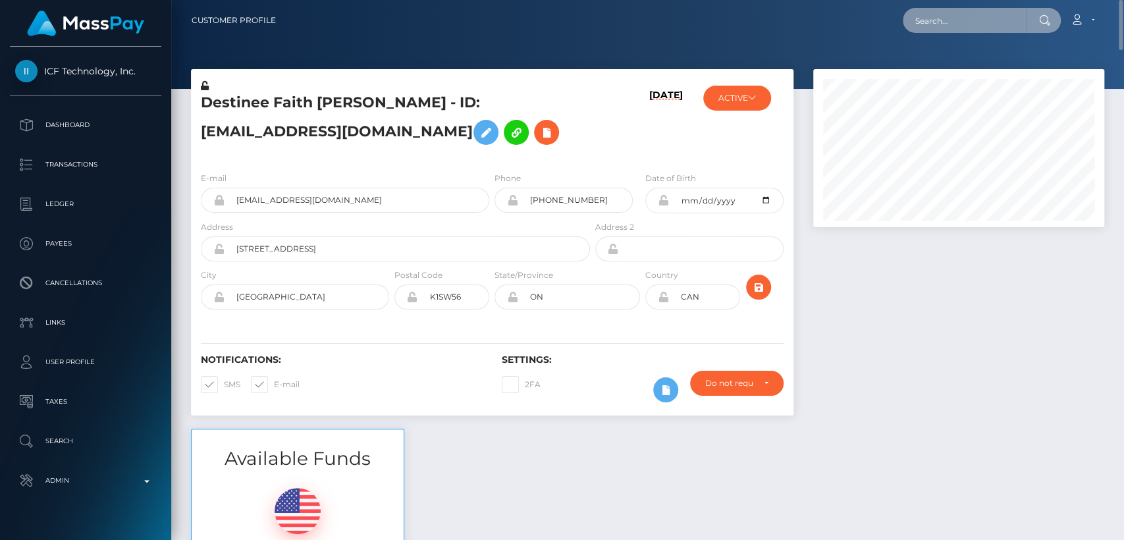
click at [919, 28] on input "text" at bounding box center [965, 20] width 124 height 25
paste input "lannybodera@live.ca"
type input "lannybodera@live.ca"
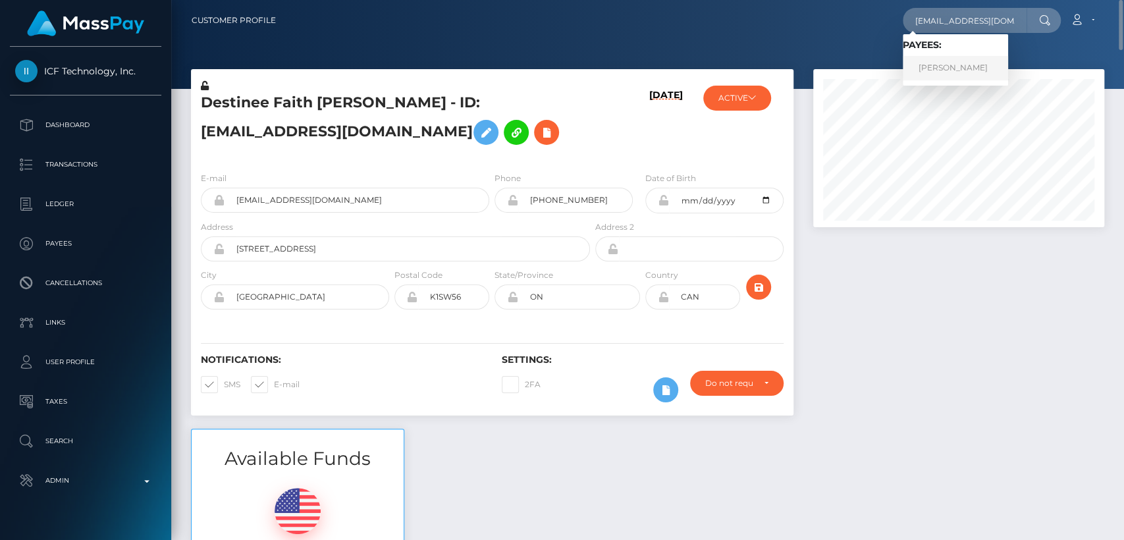
click at [939, 63] on link "Allanah murray" at bounding box center [955, 68] width 105 height 24
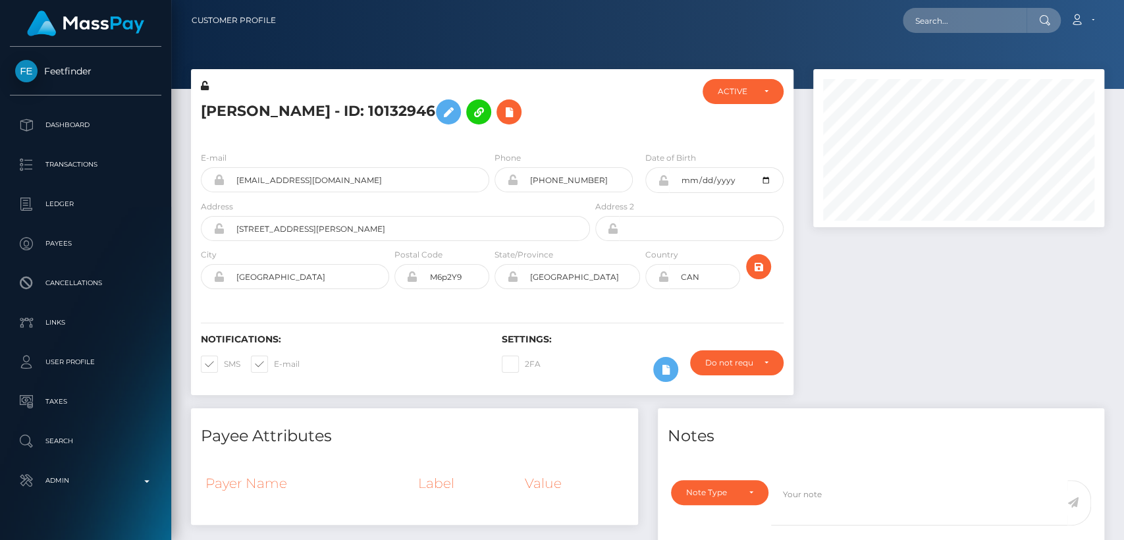
click at [222, 113] on h5 "[PERSON_NAME] - ID: 10132946" at bounding box center [392, 112] width 382 height 38
copy h5 "Allanah"
click at [538, 184] on input "[PHONE_NUMBER]" at bounding box center [575, 179] width 115 height 25
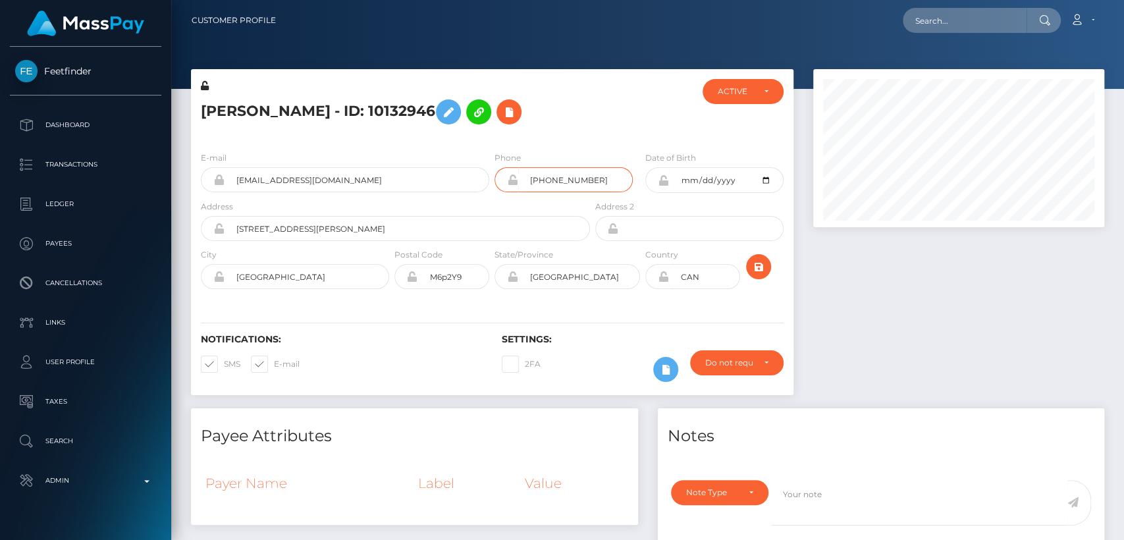
click at [538, 184] on input "[PHONE_NUMBER]" at bounding box center [575, 179] width 115 height 25
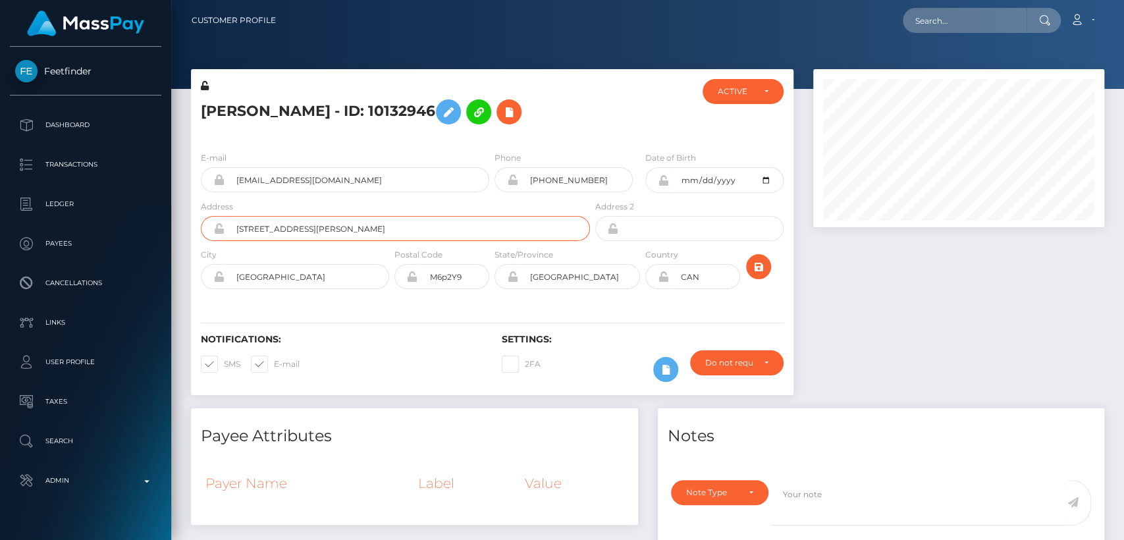
click at [564, 225] on input "[STREET_ADDRESS][PERSON_NAME]" at bounding box center [407, 228] width 365 height 25
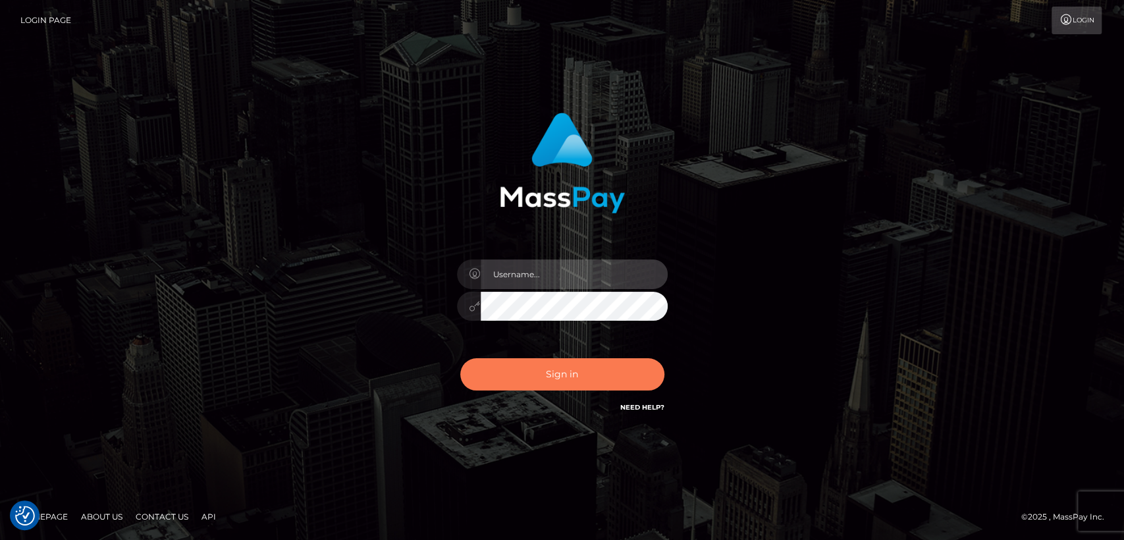
type input "[DOMAIN_NAME]"
click at [498, 388] on button "Sign in" at bounding box center [562, 374] width 204 height 32
type input "[DOMAIN_NAME]"
click at [506, 381] on button "Sign in" at bounding box center [562, 374] width 204 height 32
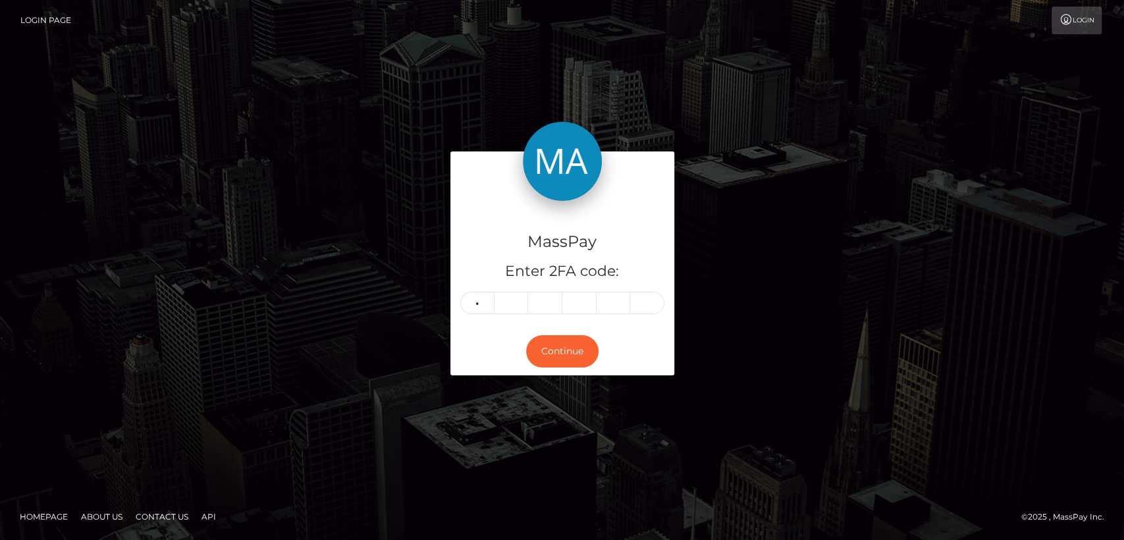
type input "1"
type input "5"
type input "4"
type input "1"
type input "2"
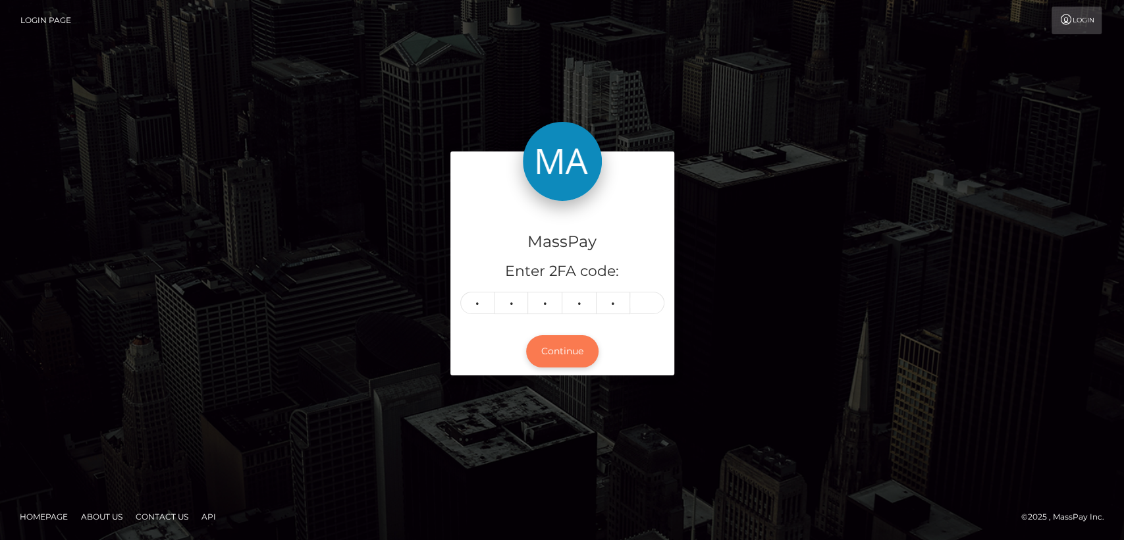
click at [541, 365] on button "Continue" at bounding box center [562, 351] width 72 height 32
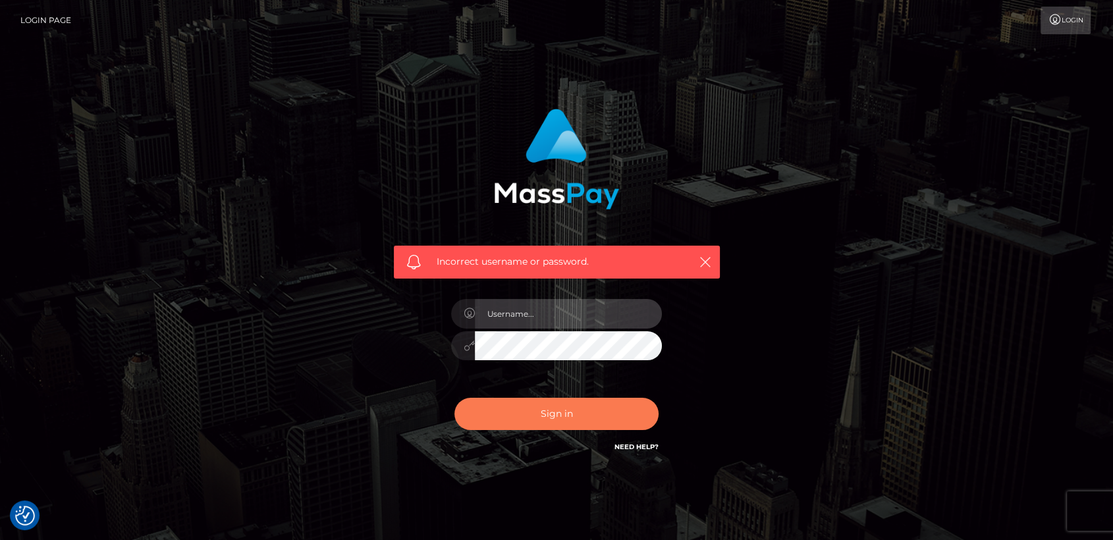
type input "nt.es"
click at [531, 407] on button "Sign in" at bounding box center [556, 414] width 204 height 32
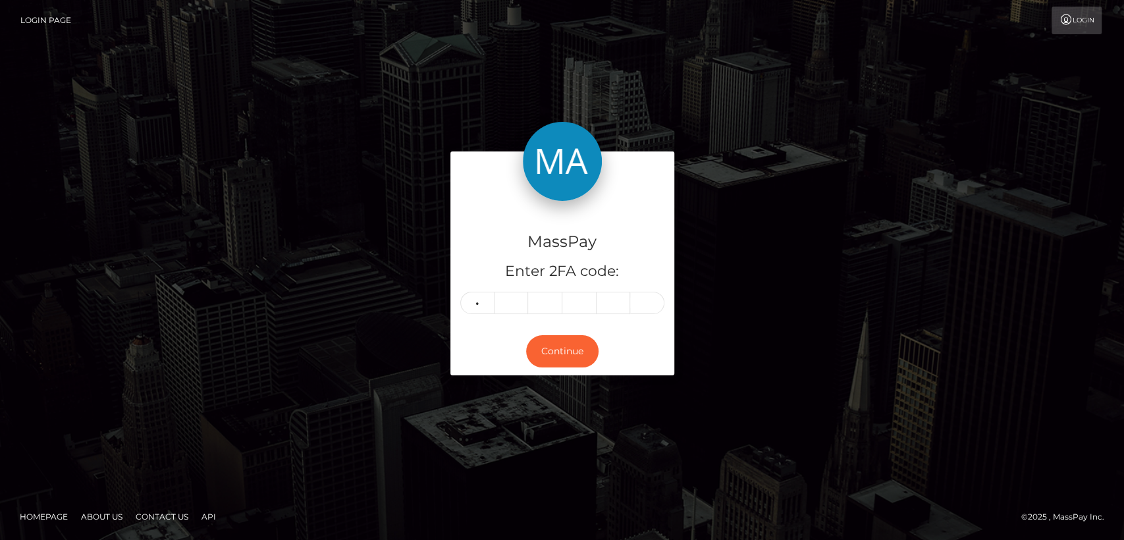
type input "4"
type input "9"
type input "3"
type input "5"
type input "0"
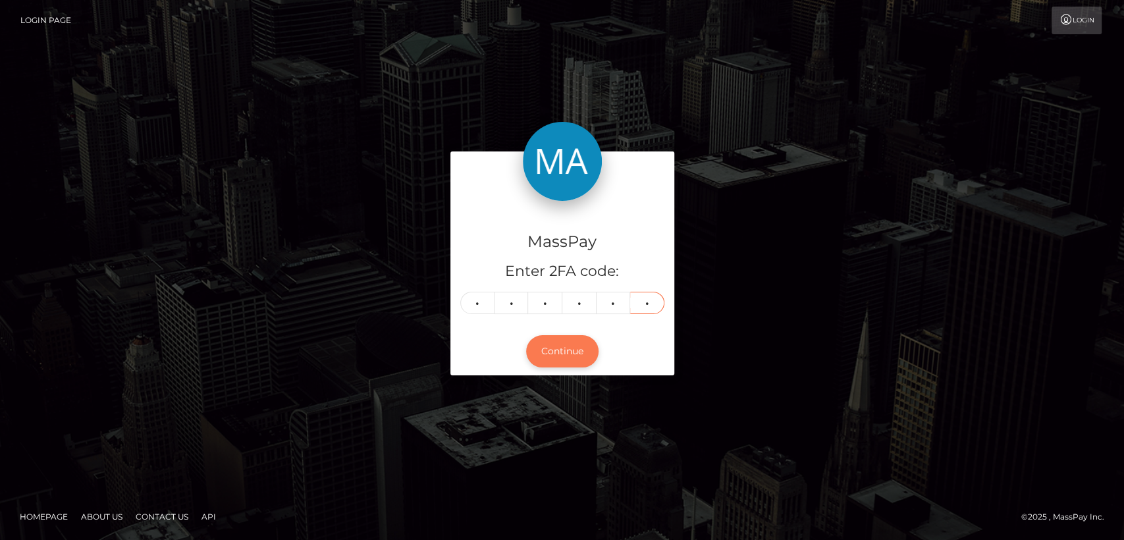
type input "3"
click at [574, 339] on button "Continue" at bounding box center [562, 351] width 72 height 32
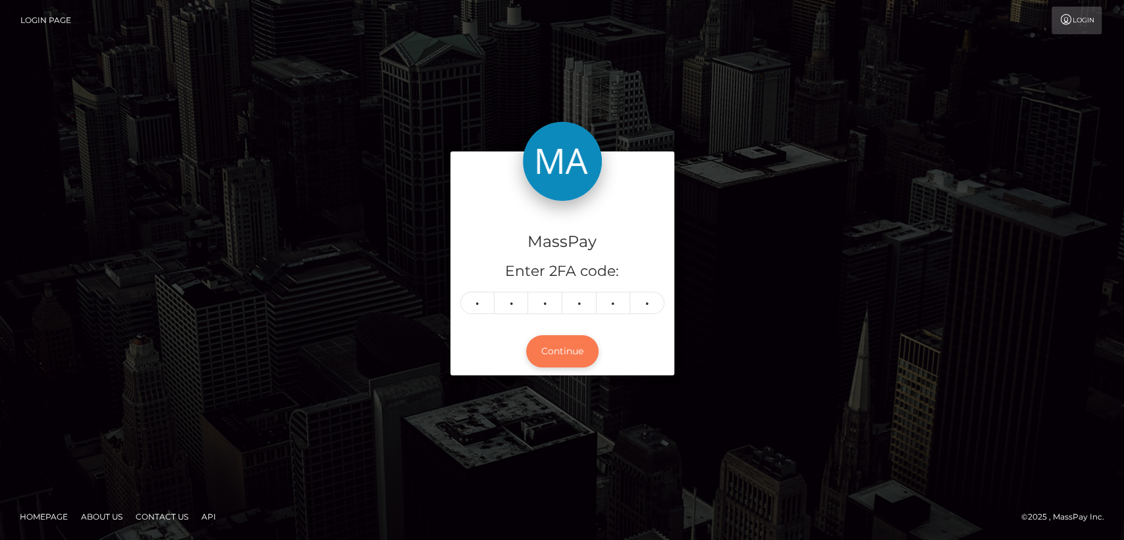
click at [574, 339] on button "Continue" at bounding box center [562, 351] width 72 height 32
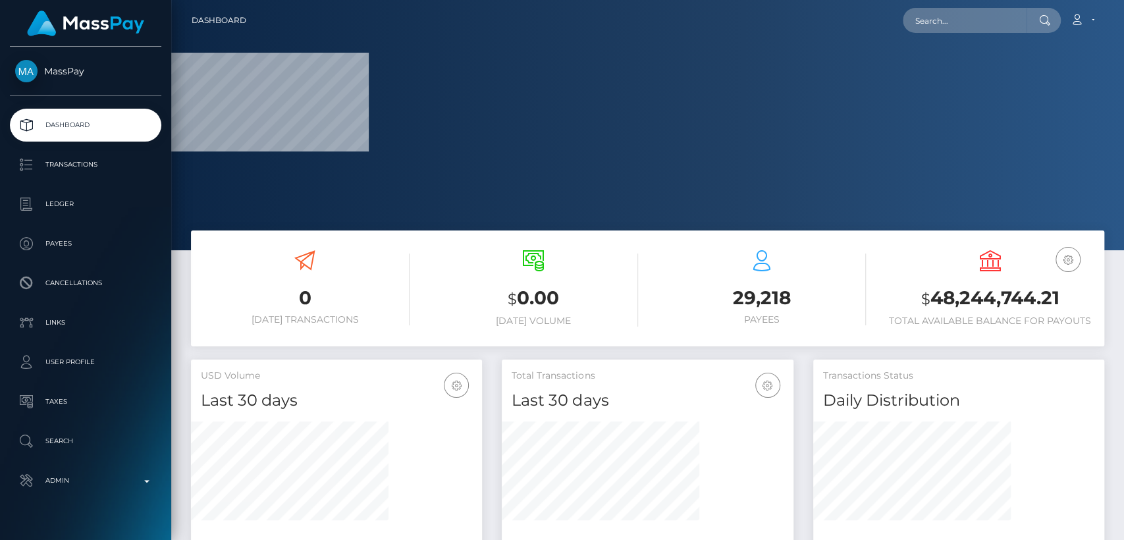
scroll to position [232, 291]
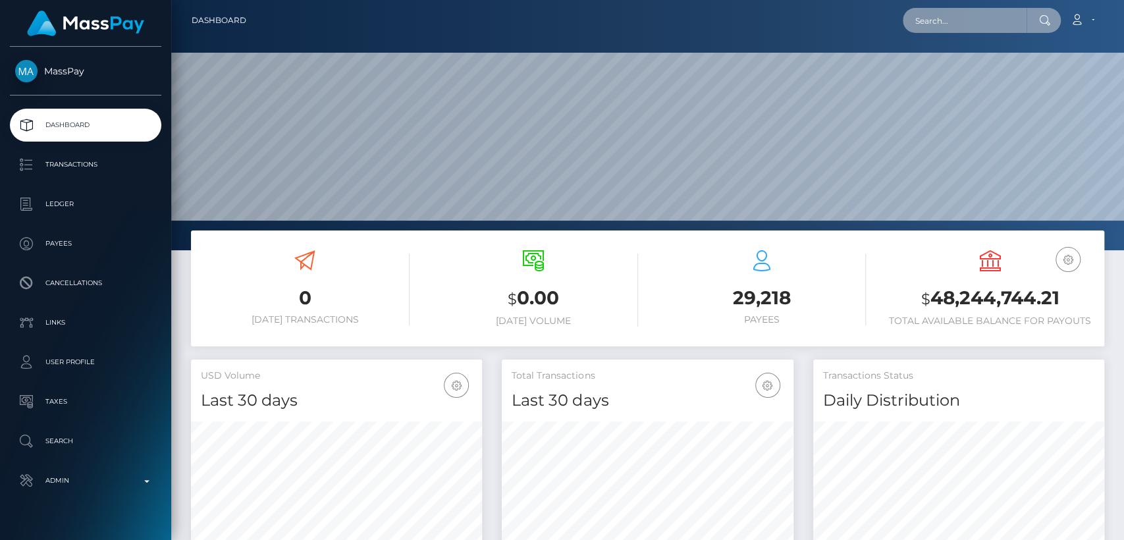
click at [1004, 26] on input "text" at bounding box center [965, 20] width 124 height 25
paste input "kriss_one@outlook.com"
type input "kriss_one@outlook.com"
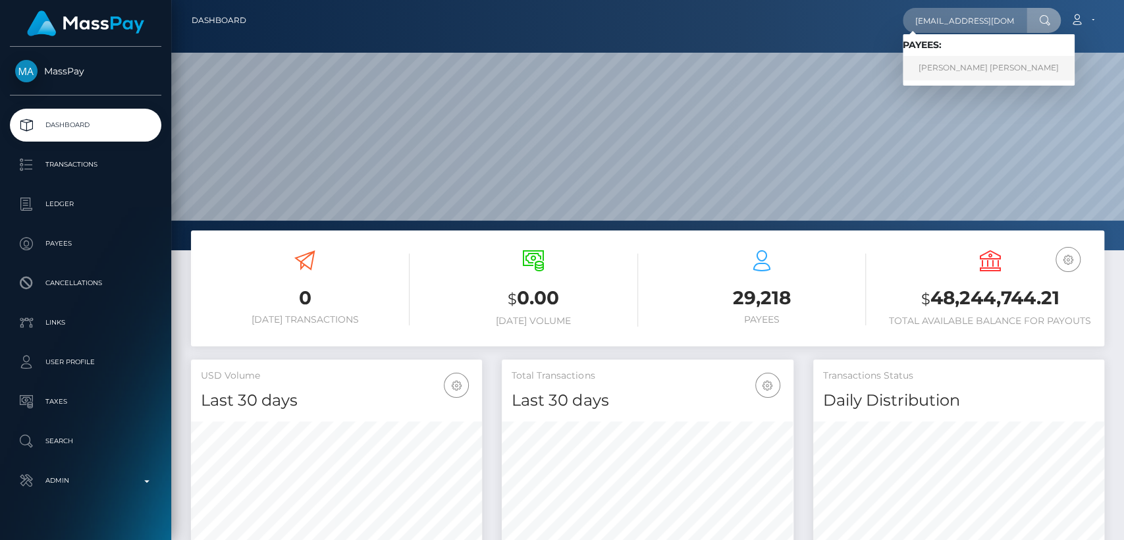
click at [984, 66] on link "Maria Cristina Velazquez Hermillo" at bounding box center [989, 68] width 172 height 24
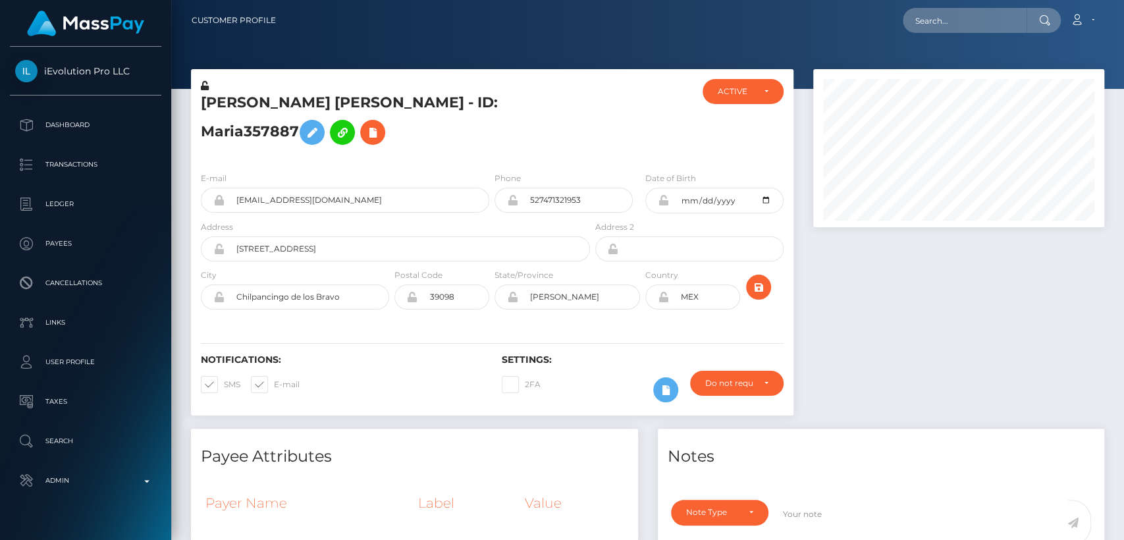
scroll to position [158, 291]
click at [226, 101] on h5 "[PERSON_NAME] [PERSON_NAME] - ID: Maria357887" at bounding box center [392, 122] width 382 height 59
copy h5 "[PERSON_NAME]"
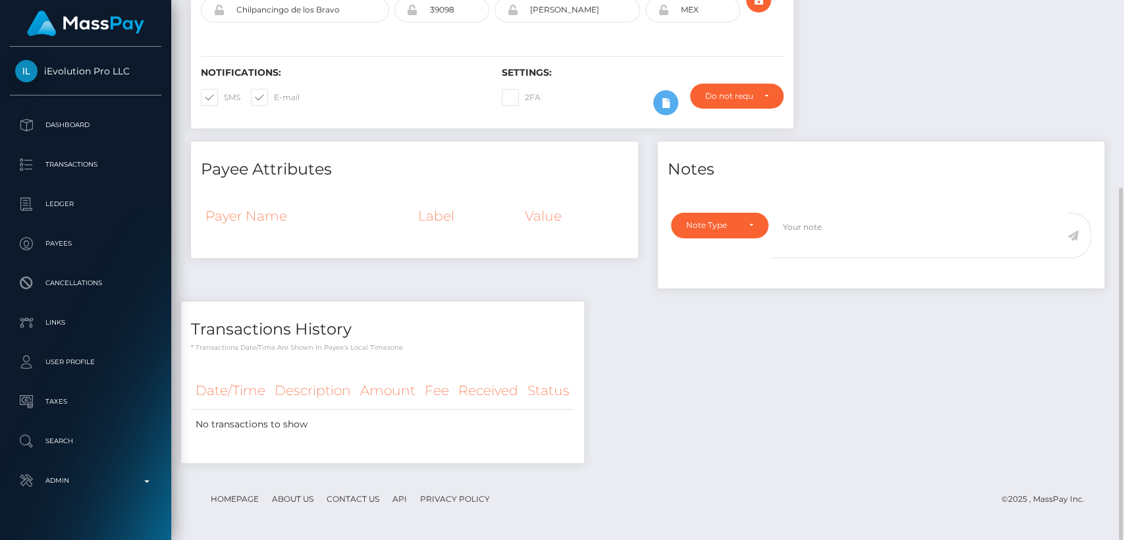
scroll to position [0, 0]
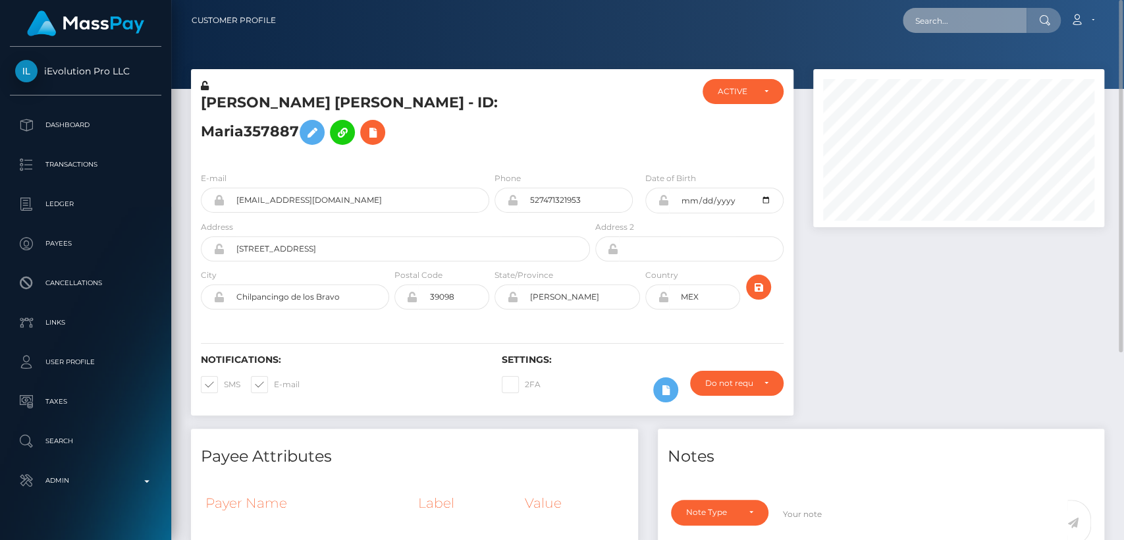
click at [928, 17] on input "text" at bounding box center [965, 20] width 124 height 25
paste input "137817"
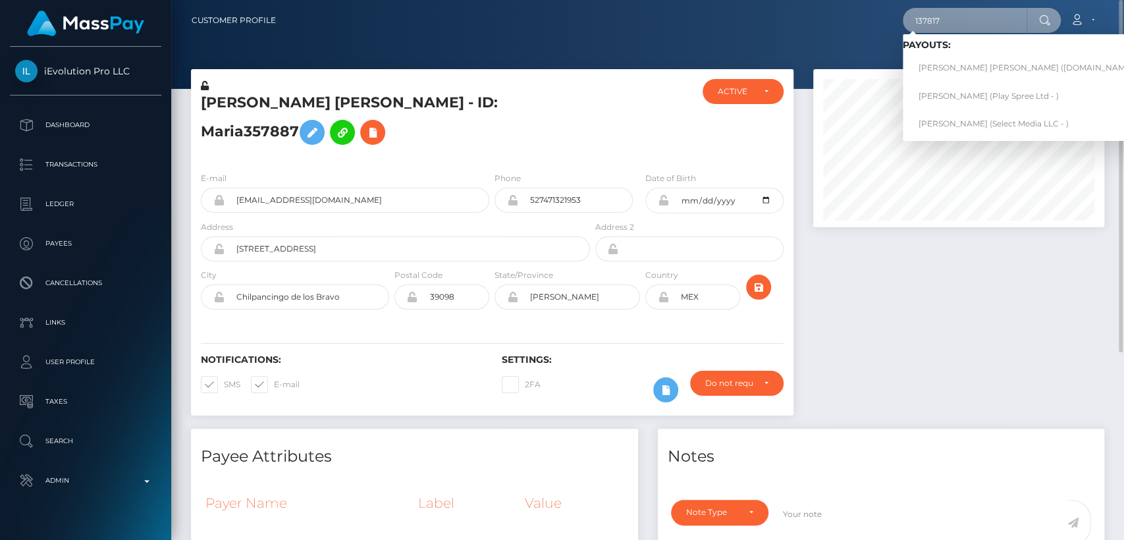
type input "137817"
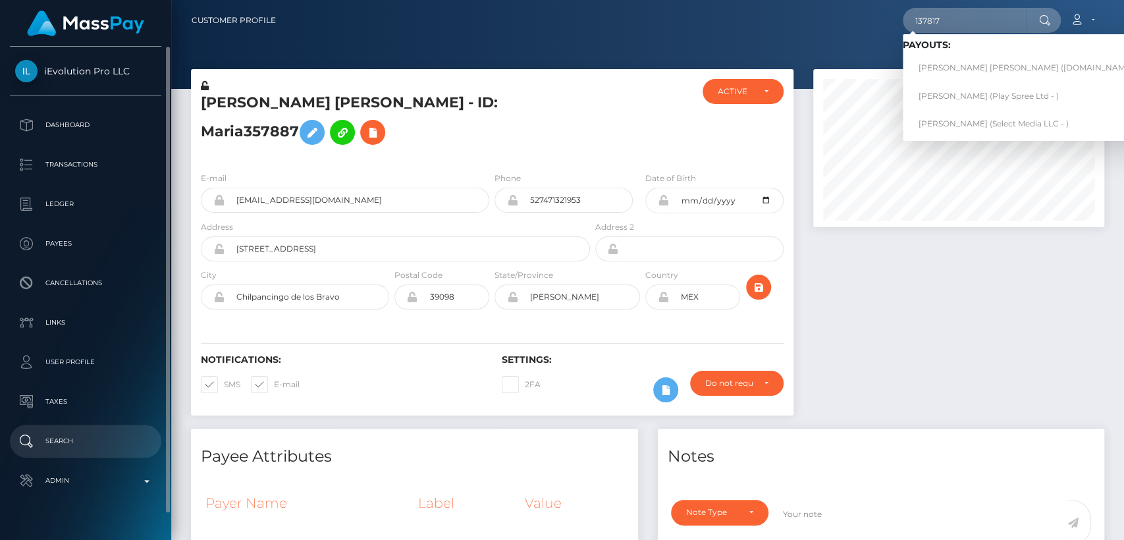
click at [105, 437] on p "Search" at bounding box center [85, 441] width 141 height 20
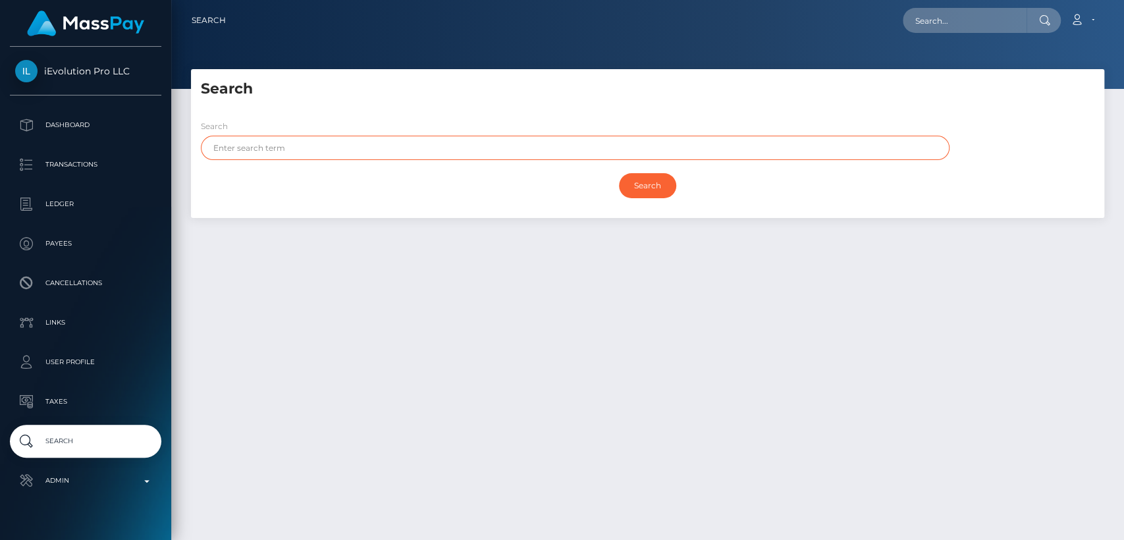
click at [360, 138] on input "text" at bounding box center [575, 148] width 749 height 24
paste input "[PERSON_NAME] [PERSON_NAME]"
type input "[PERSON_NAME] [PERSON_NAME]"
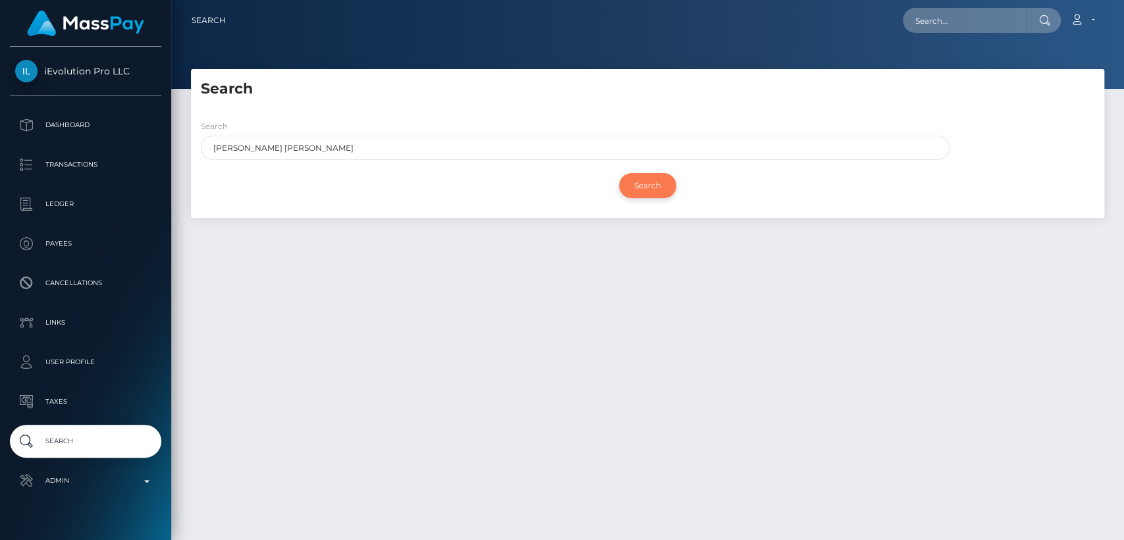
click at [653, 186] on input "Search" at bounding box center [647, 185] width 57 height 25
drag, startPoint x: 589, startPoint y: 161, endPoint x: 575, endPoint y: 154, distance: 15.6
click at [575, 154] on div "Search Maria Cristina Velazquez Hermillo" at bounding box center [571, 142] width 761 height 47
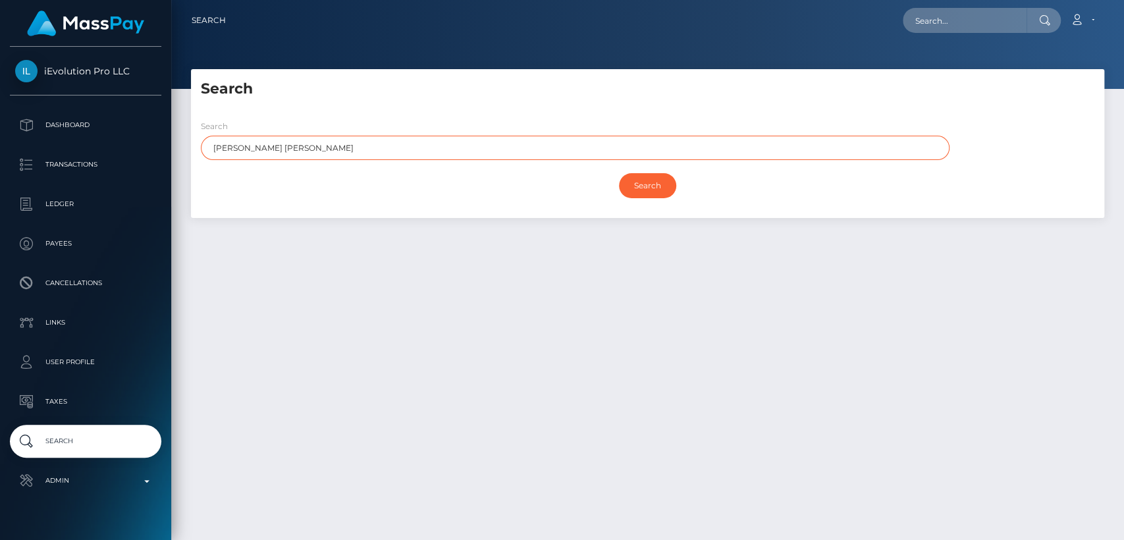
click at [575, 154] on input "Maria Cristina Velazquez Hermillo" at bounding box center [575, 148] width 749 height 24
click at [619, 173] on input "Search" at bounding box center [647, 185] width 57 height 25
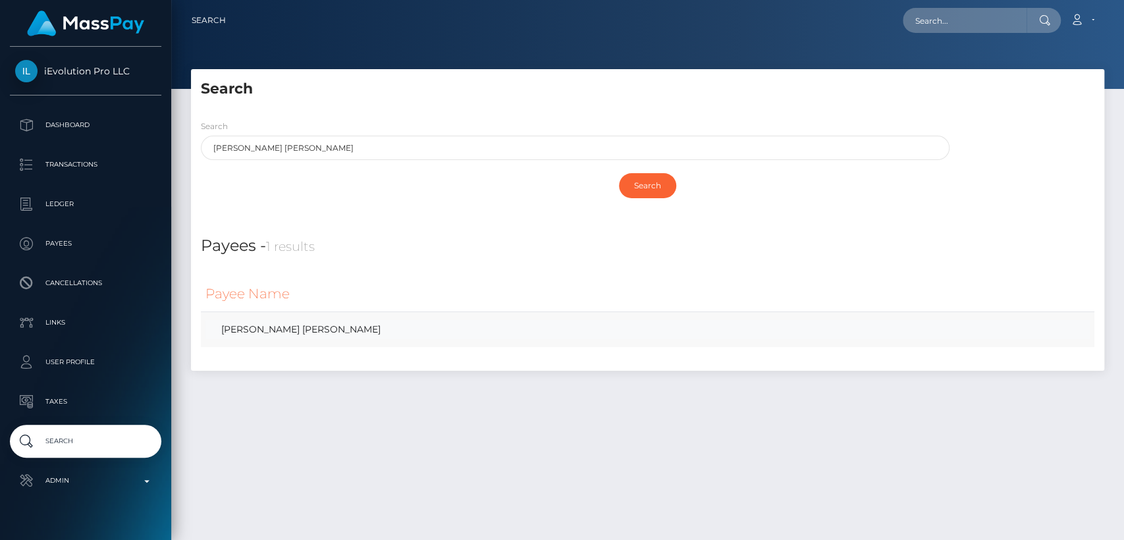
click at [380, 332] on link "Maria Cristina Velazquez Hermillo" at bounding box center [647, 329] width 884 height 19
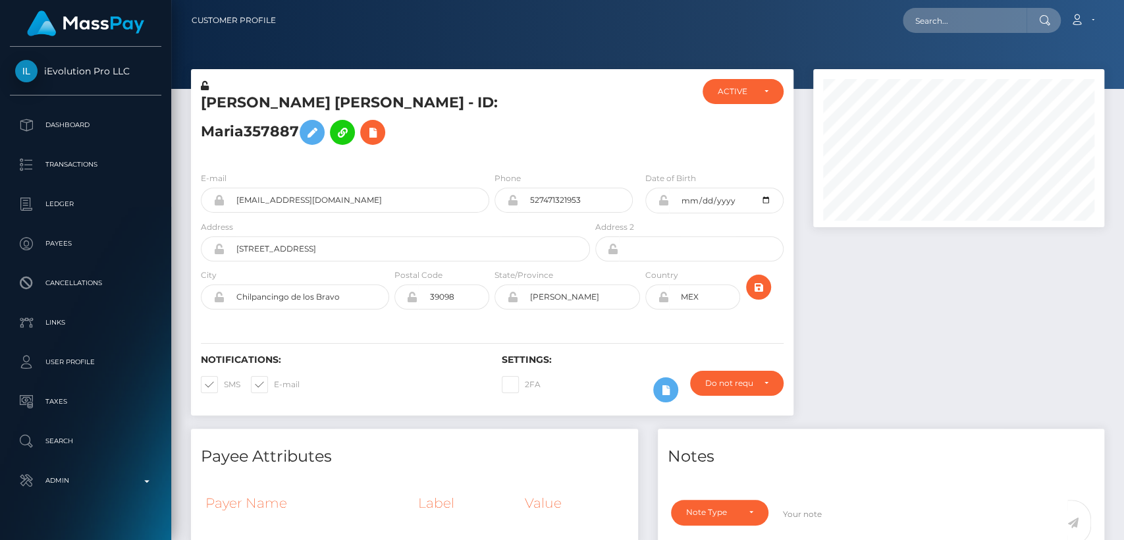
scroll to position [158, 291]
